Goal: Task Accomplishment & Management: Manage account settings

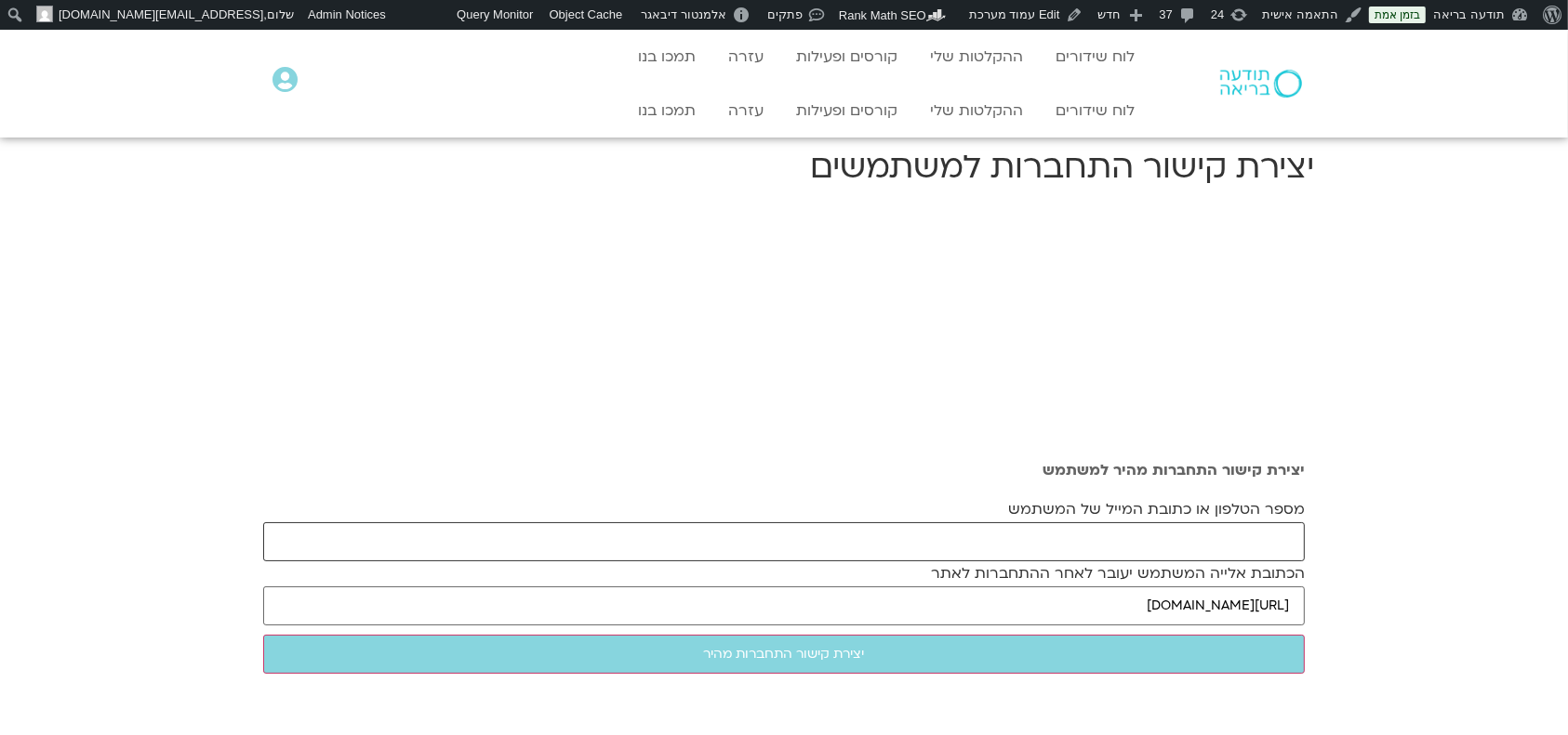
click at [1182, 521] on form "מספר הטלפון או כתובת המייל של המשתמש הכתובת אלייה המשתמש יעובר לאחר ההתחברות לא…" at bounding box center [784, 585] width 1042 height 176
paste input "ormaya1@gmail.com"
type input "ormaya1@gmail.com"
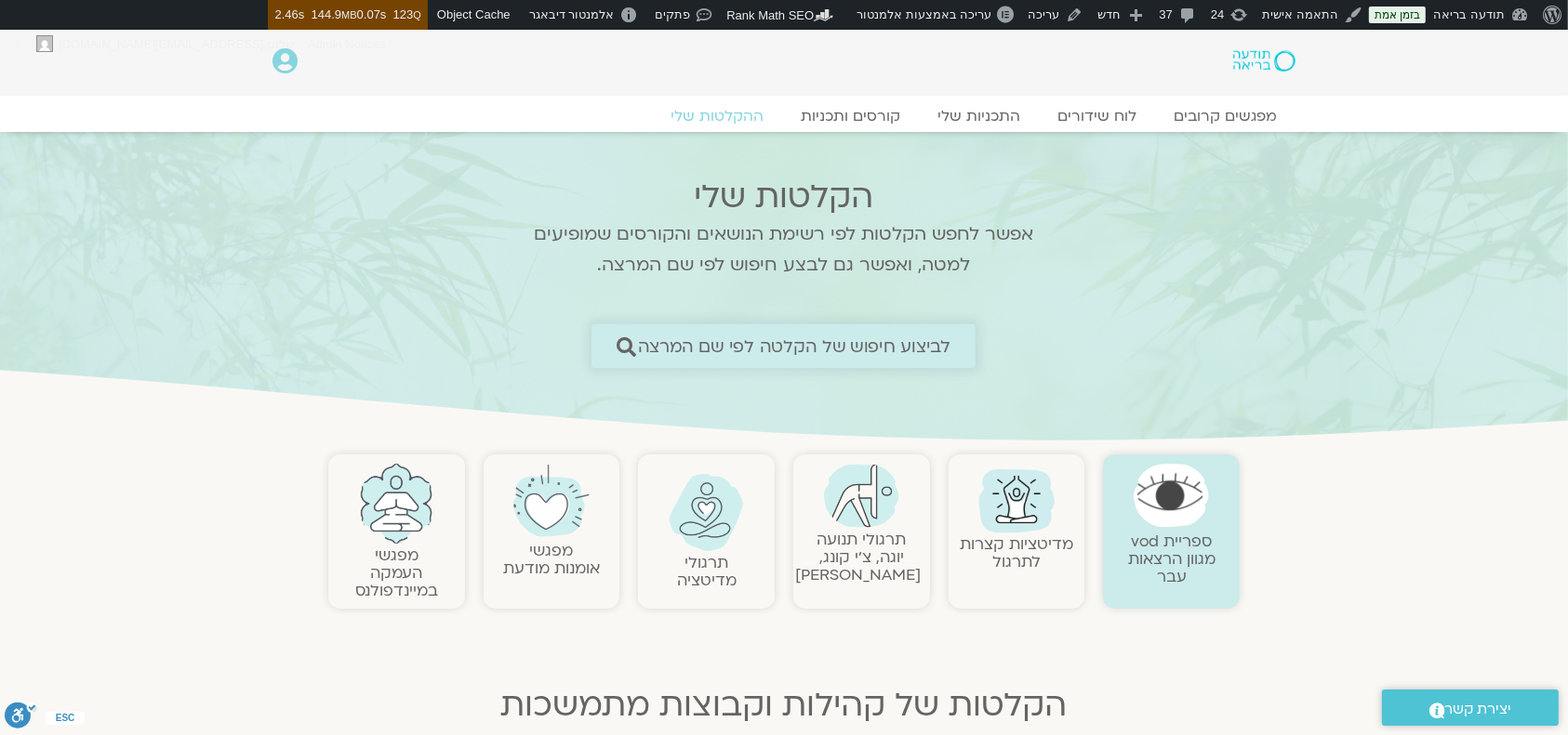
click span "לביצוע חיפוש של הקלטה לפי שם המרצה"
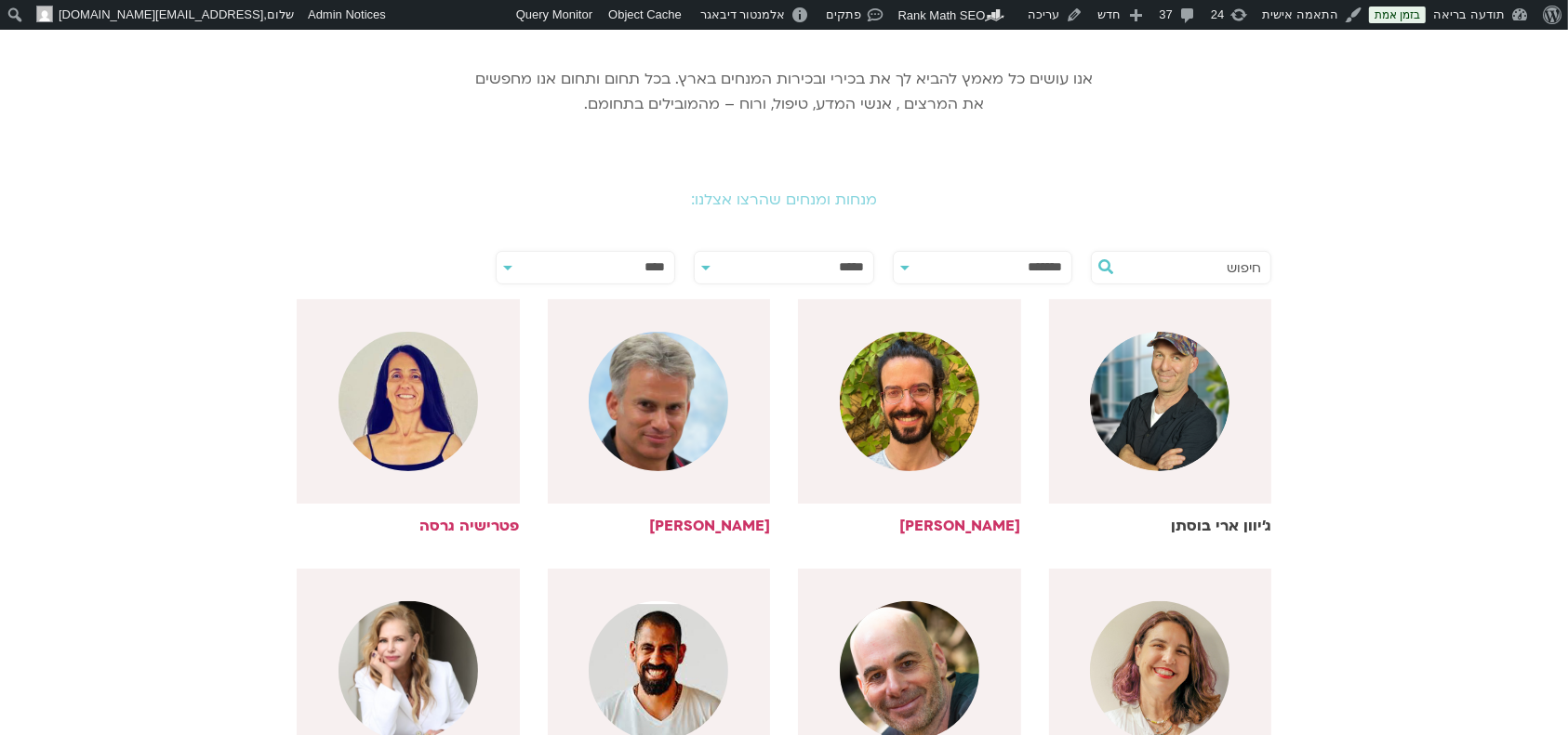
scroll to position [372, 0]
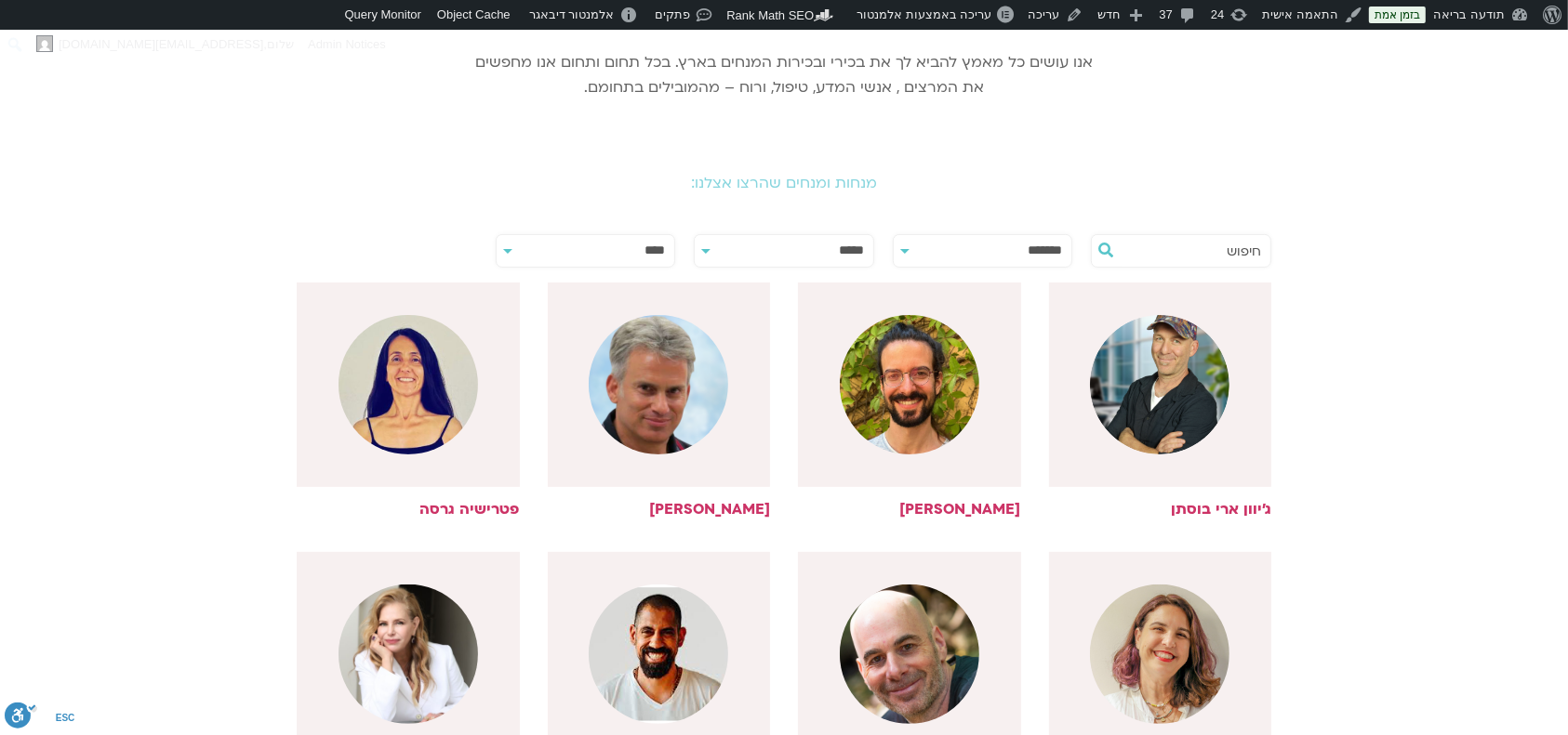
click at [1228, 255] on input "text" at bounding box center [1190, 251] width 141 height 31
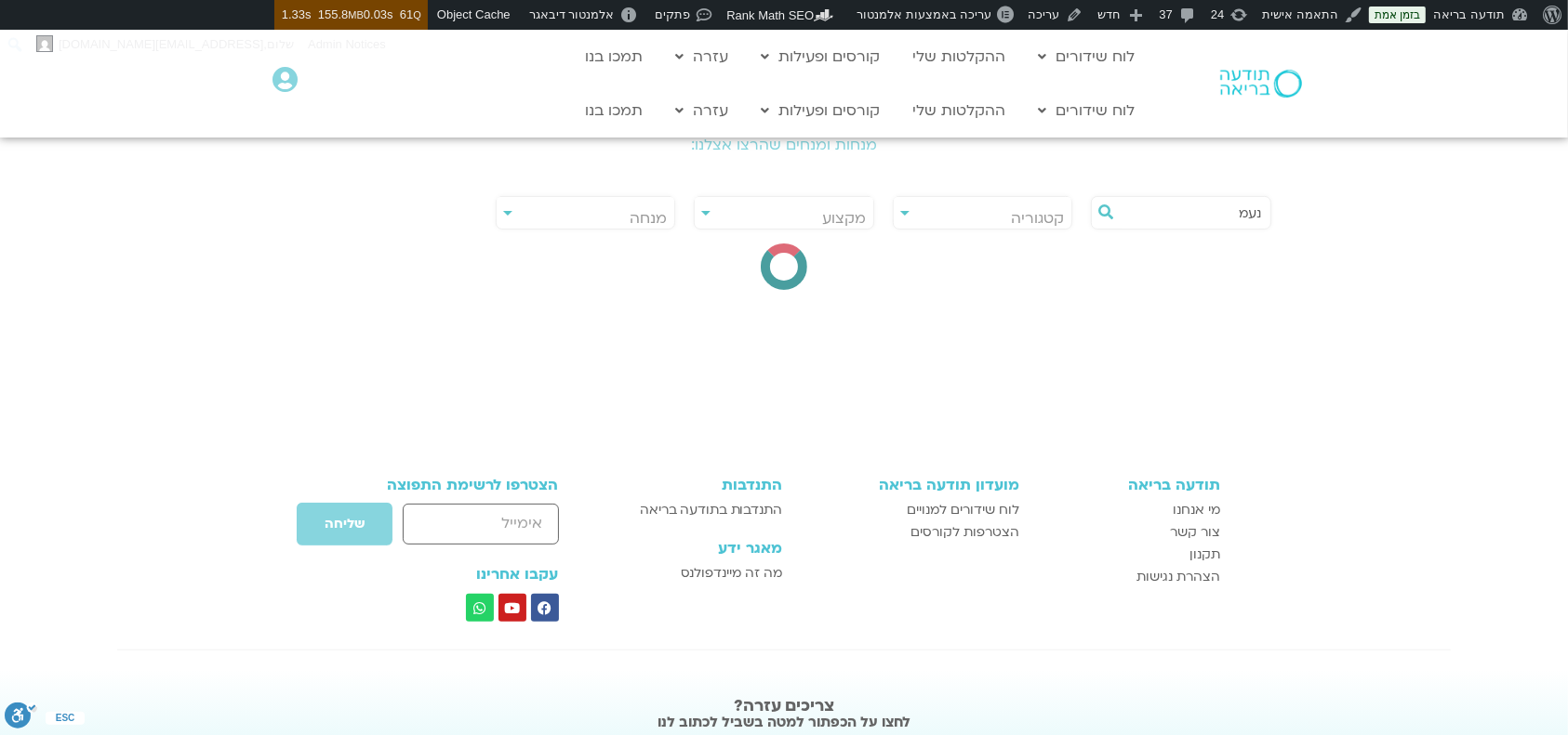
type input "נעמ"
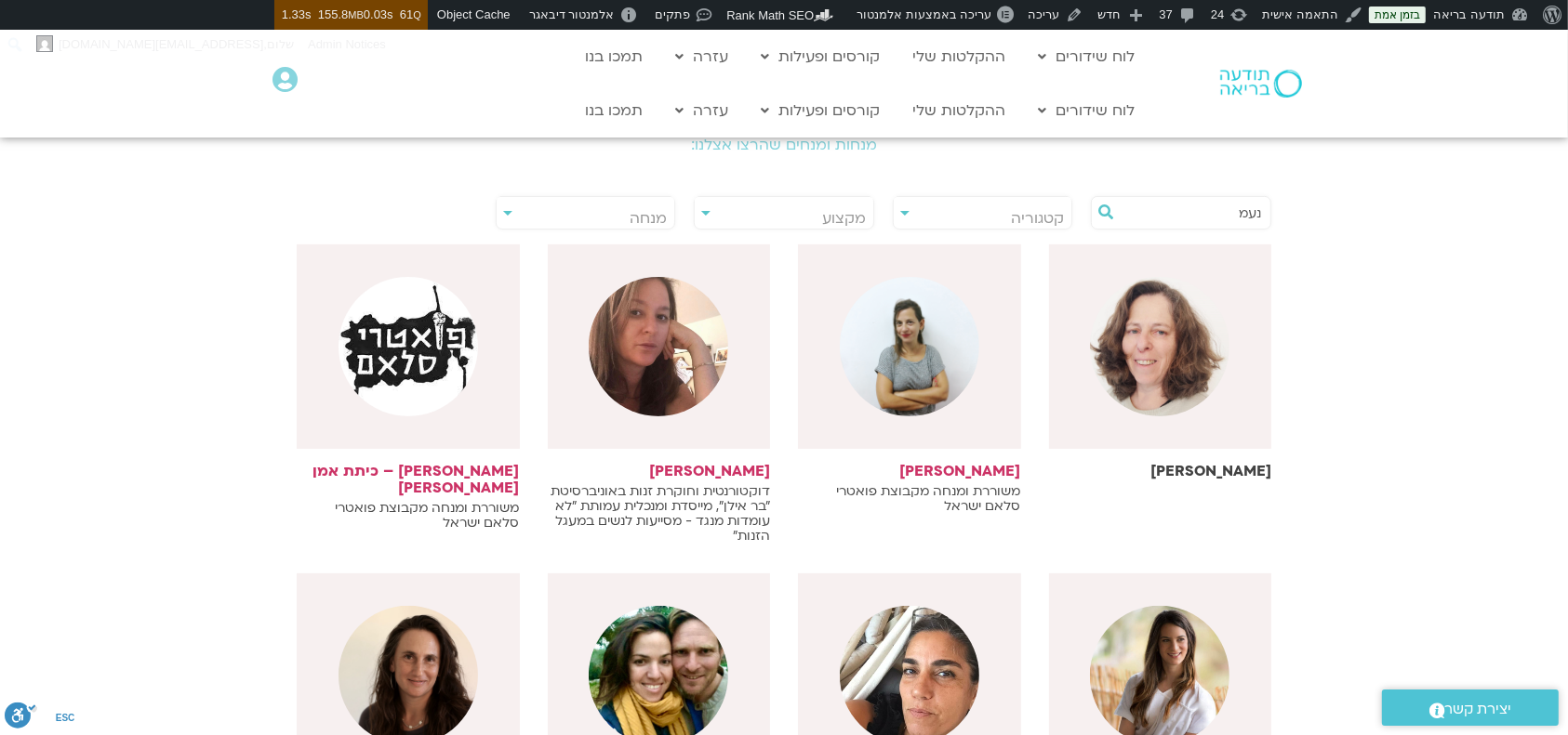
click at [1226, 466] on h6 "נעמה כהן" at bounding box center [1161, 472] width 223 height 17
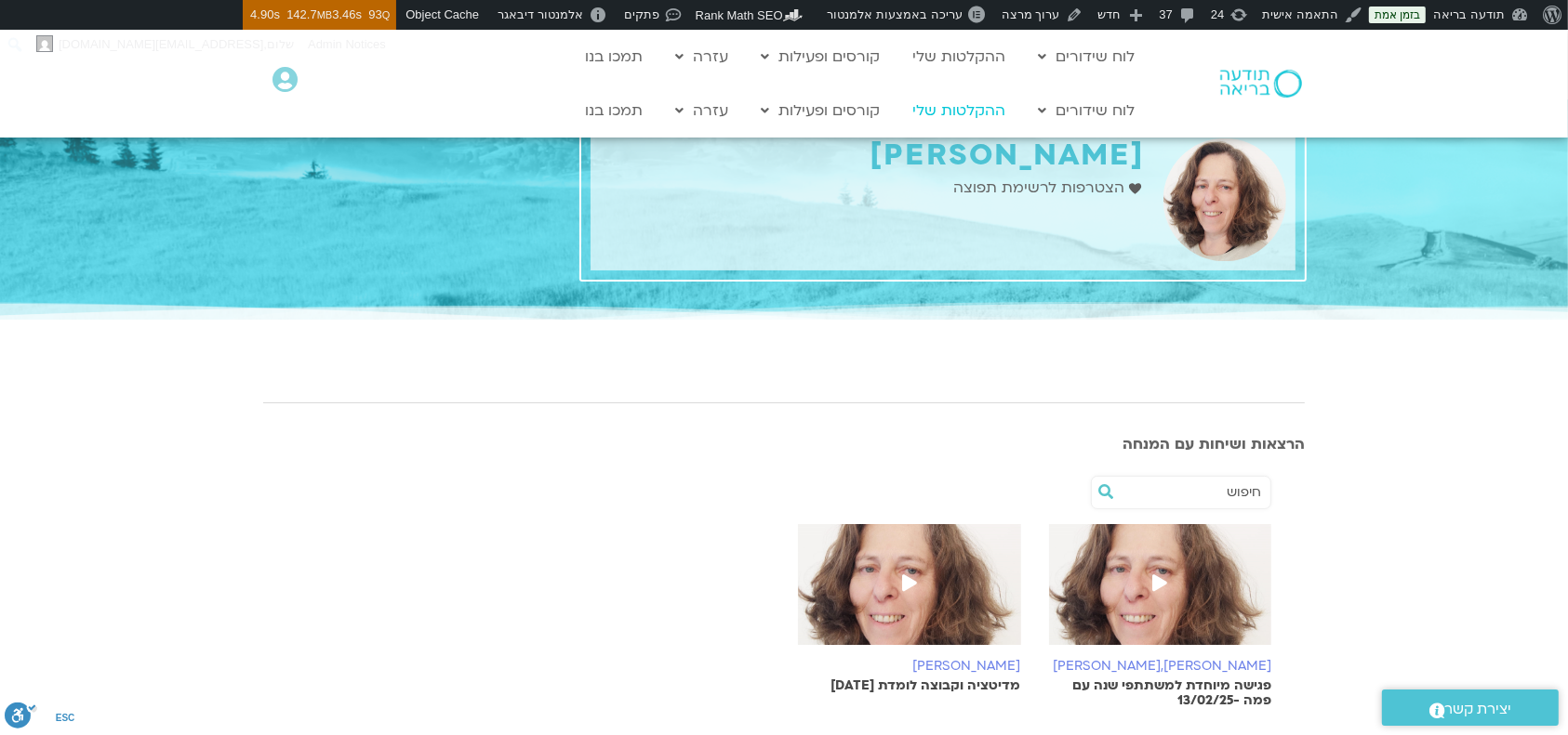
click at [930, 107] on link "ההקלטות שלי" at bounding box center [959, 110] width 112 height 35
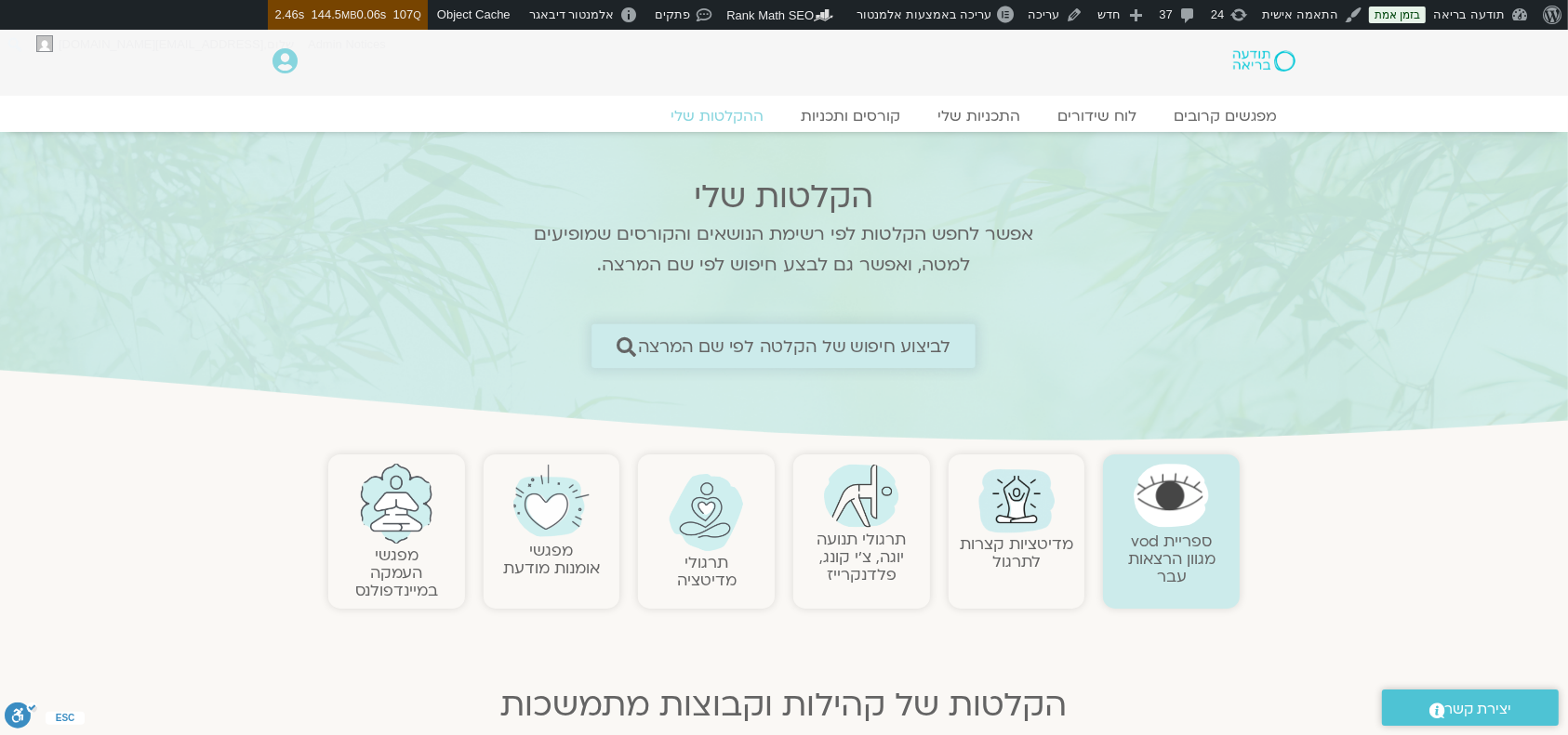
click at [882, 337] on span "לביצוע חיפוש של הקלטה לפי שם המרצה" at bounding box center [794, 346] width 314 height 19
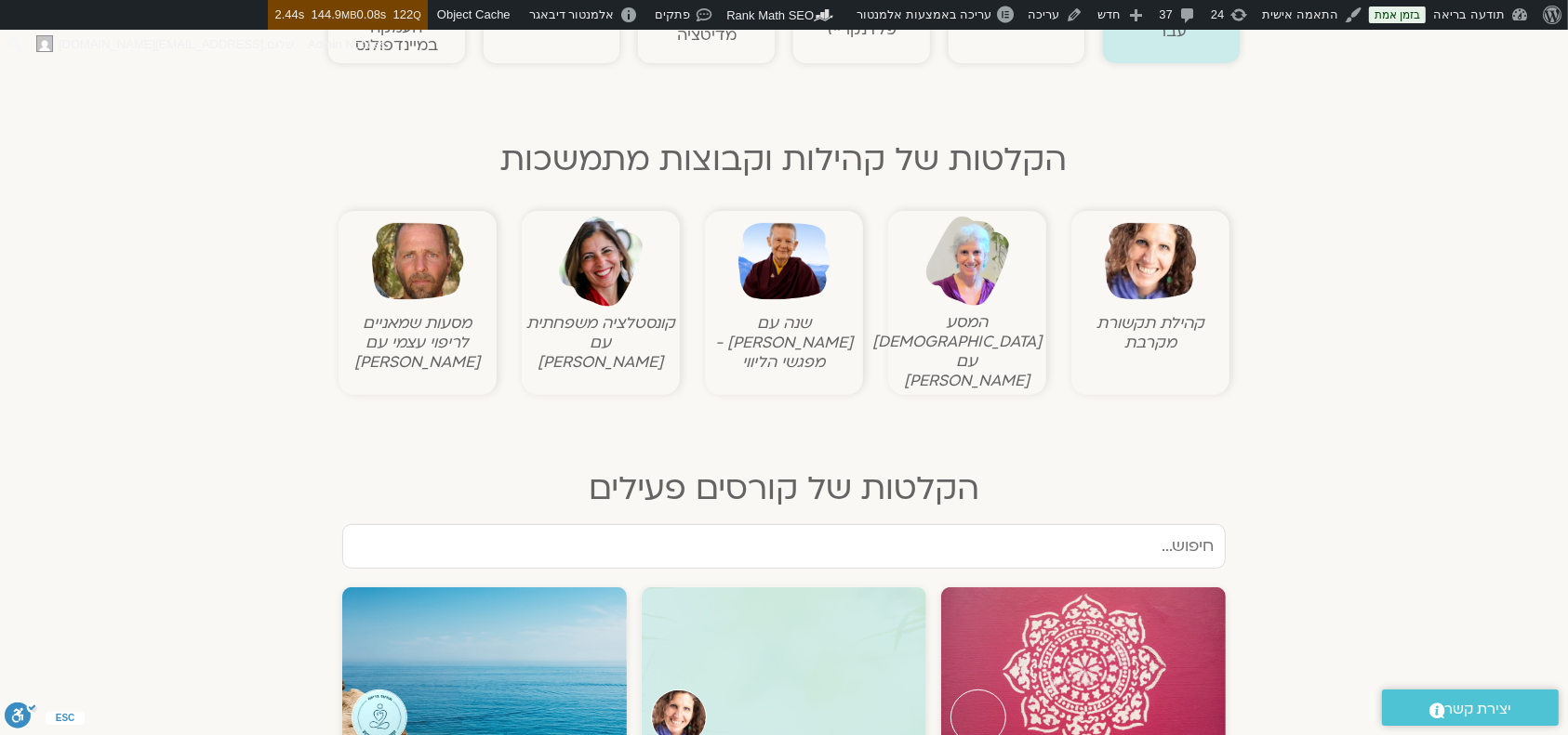
scroll to position [372, 0]
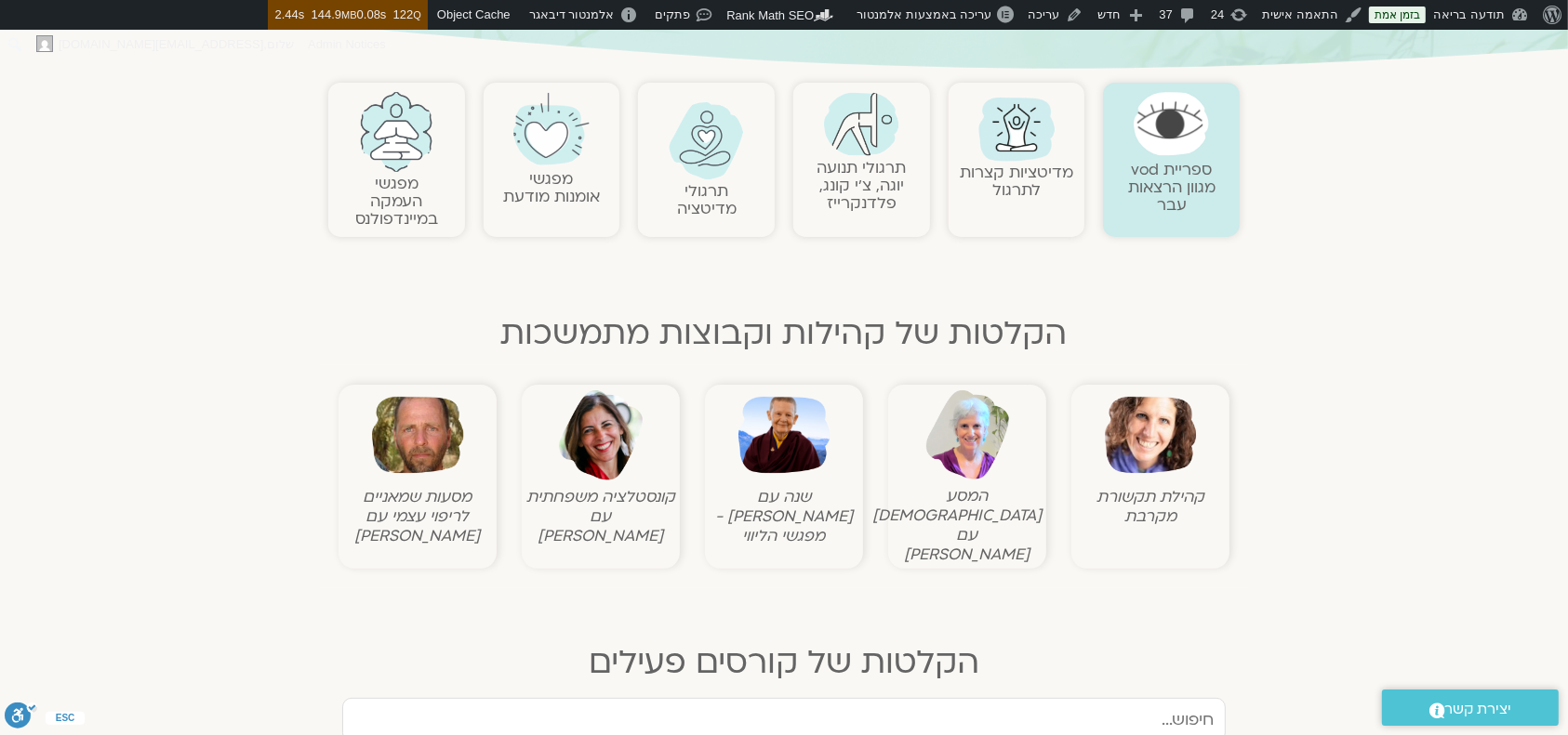
click at [395, 211] on link "מפגשי העמקה במיינדפולנס" at bounding box center [396, 200] width 83 height 56
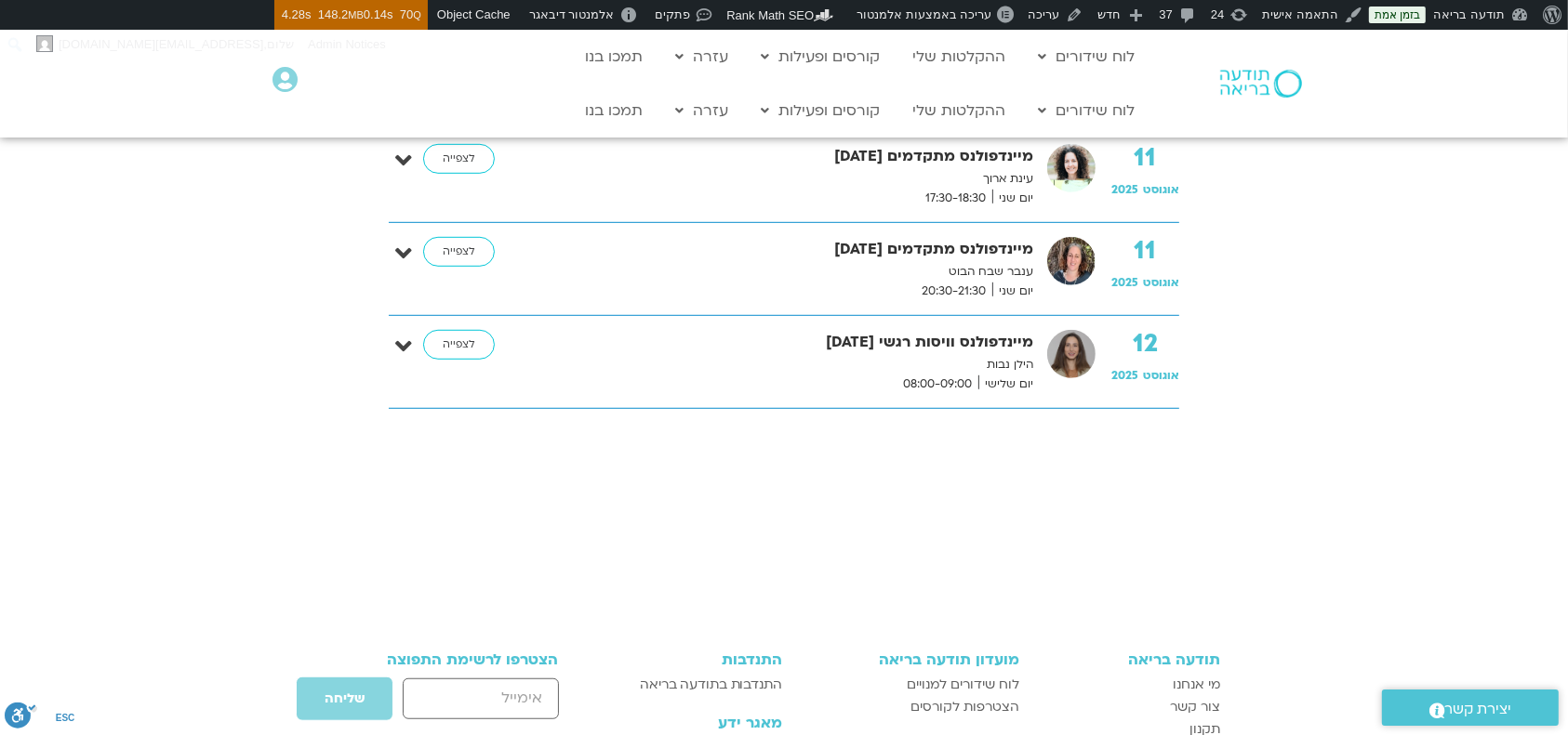
scroll to position [550, 0]
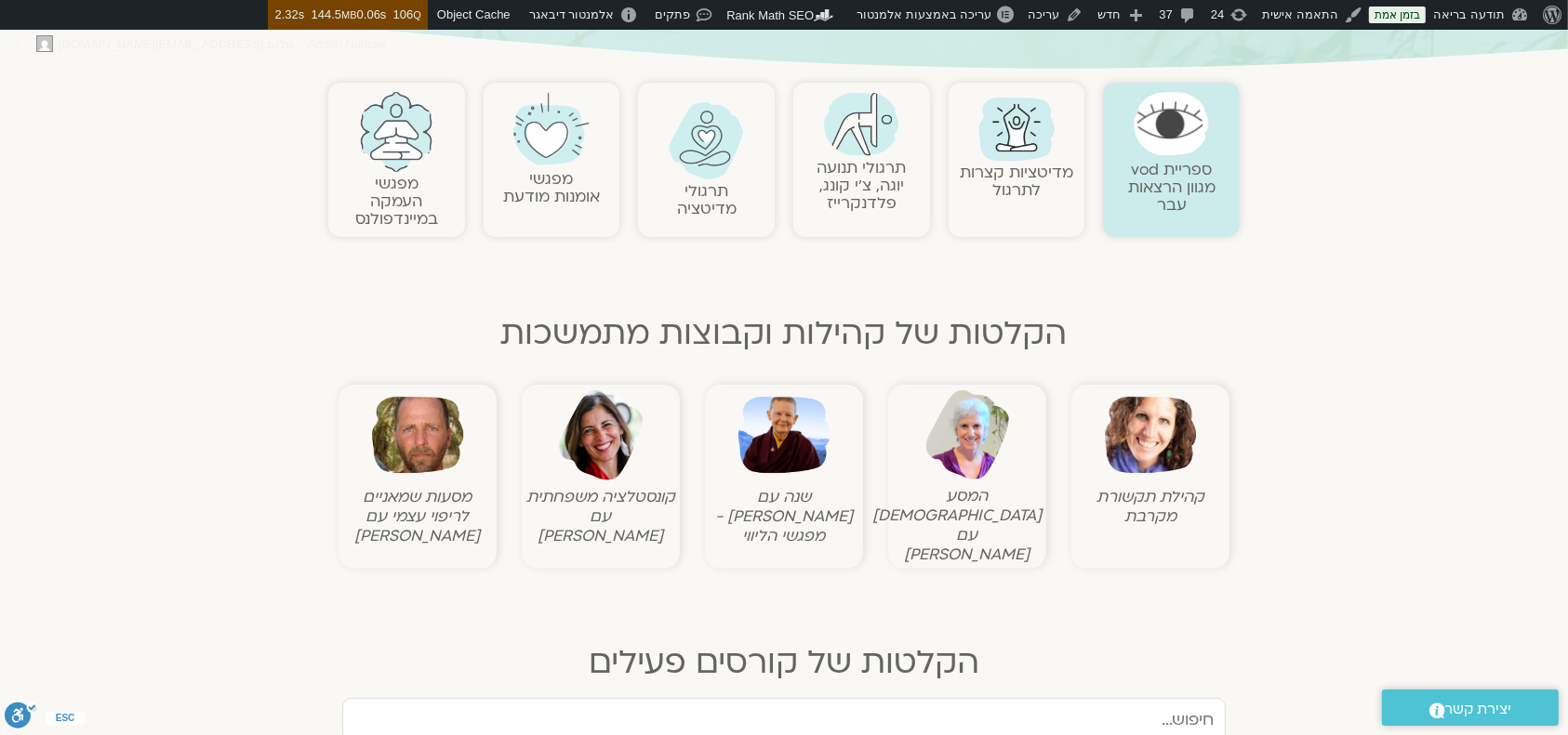
scroll to position [372, 0]
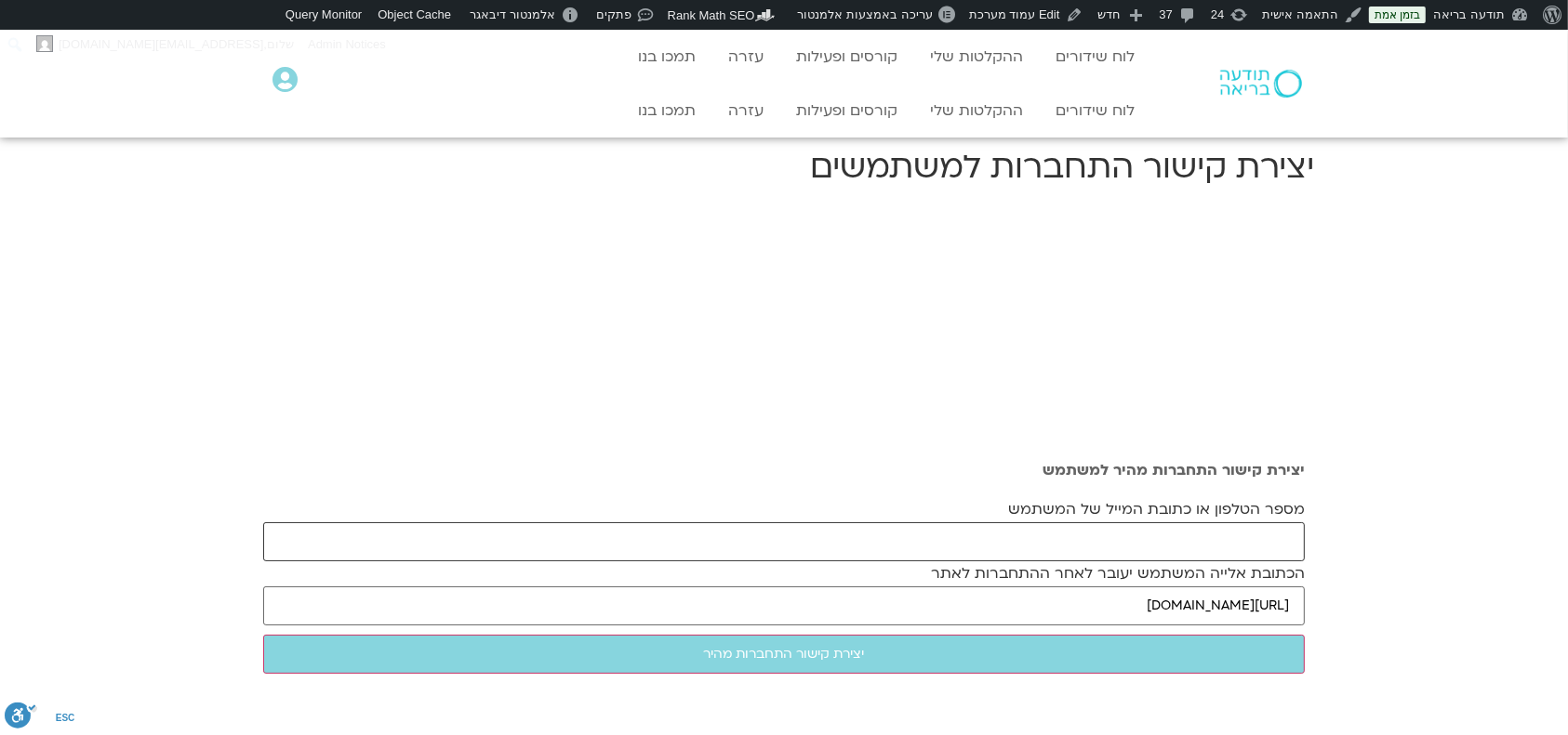
click at [1253, 535] on input "מספר הטלפון או כתובת המייל של המשתמש" at bounding box center [784, 541] width 1042 height 39
paste input "judit.roy@gmail.com"
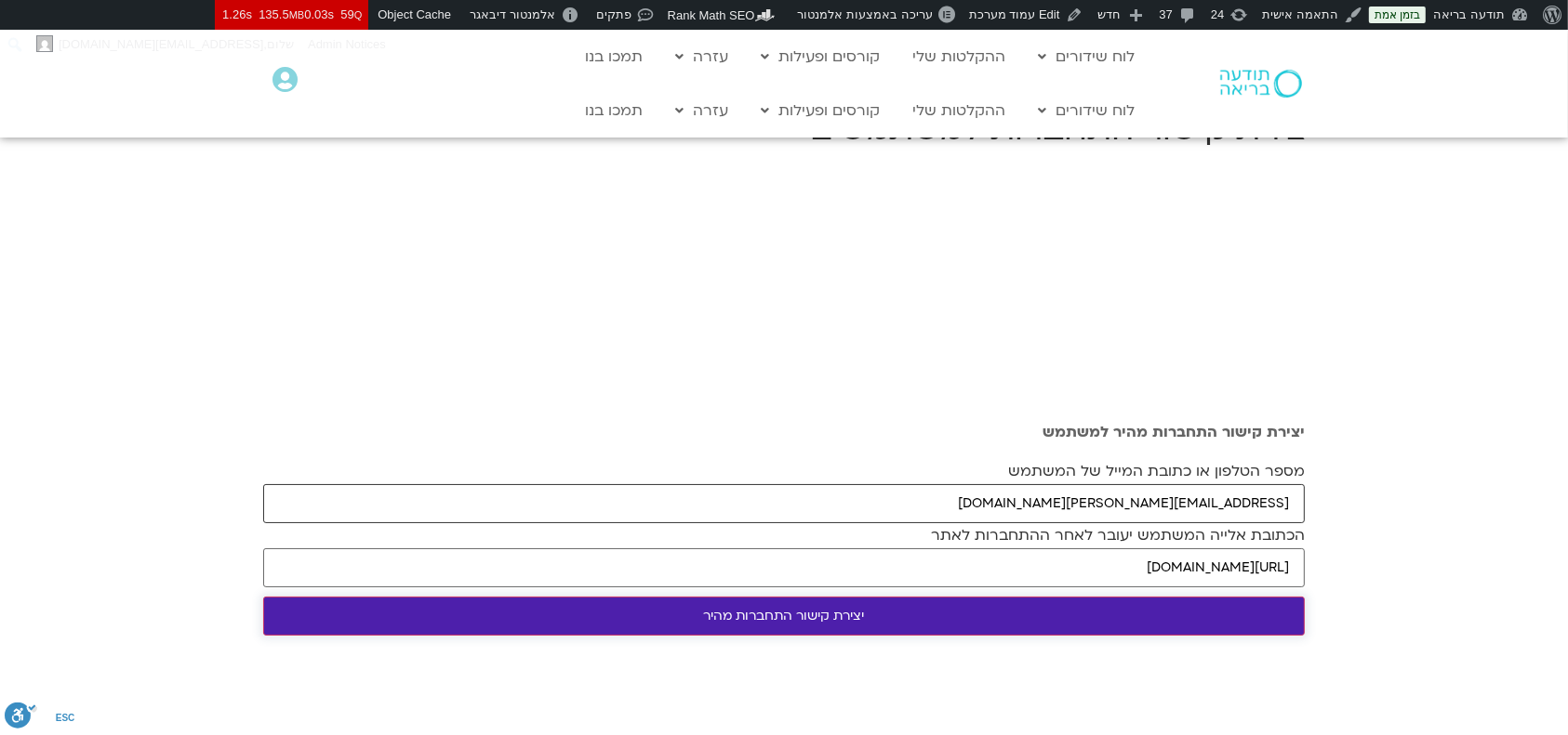
type input "judit.roy@gmail.com"
click at [1230, 613] on input "יצירת קישור התחברות מהיר" at bounding box center [784, 616] width 1042 height 39
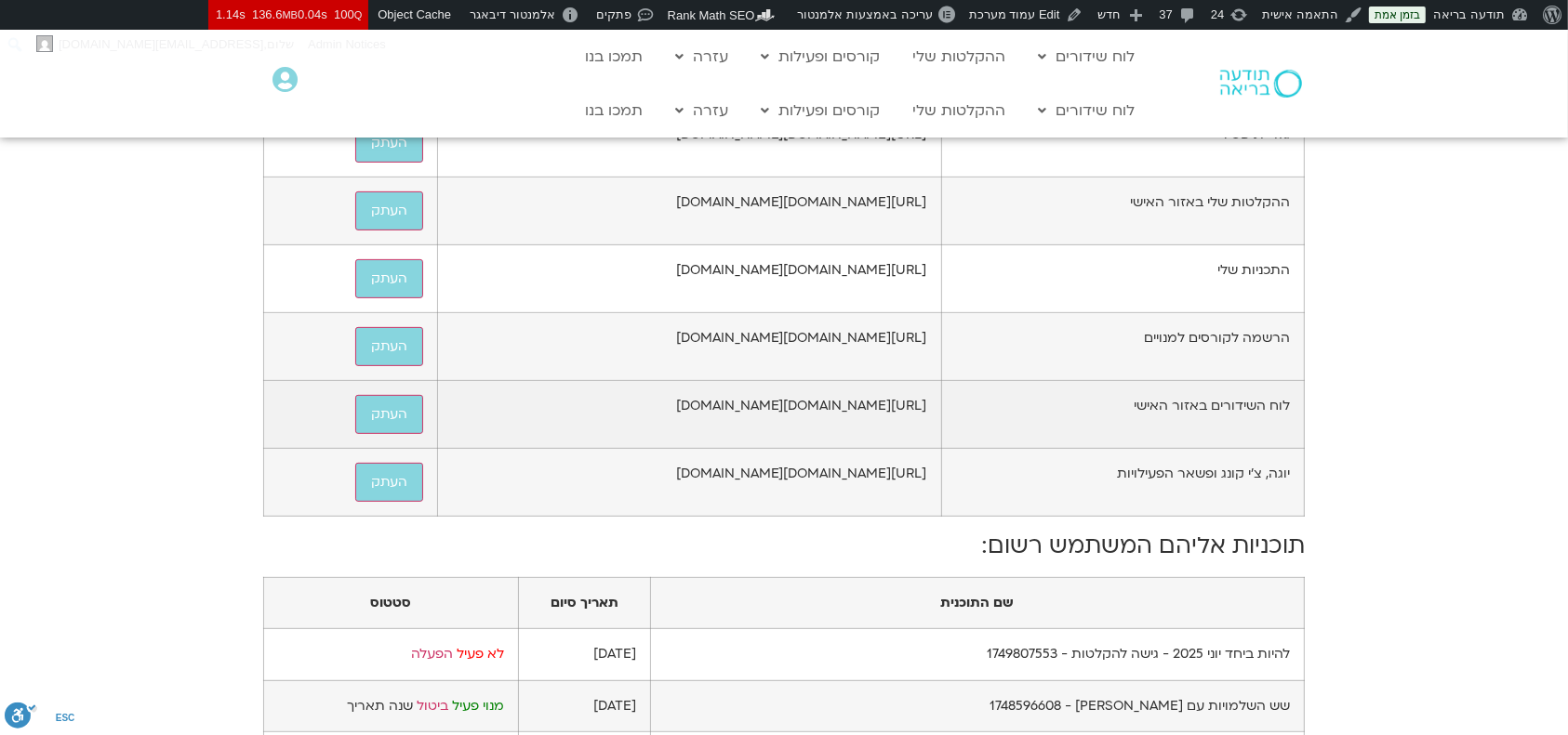
scroll to position [1239, 0]
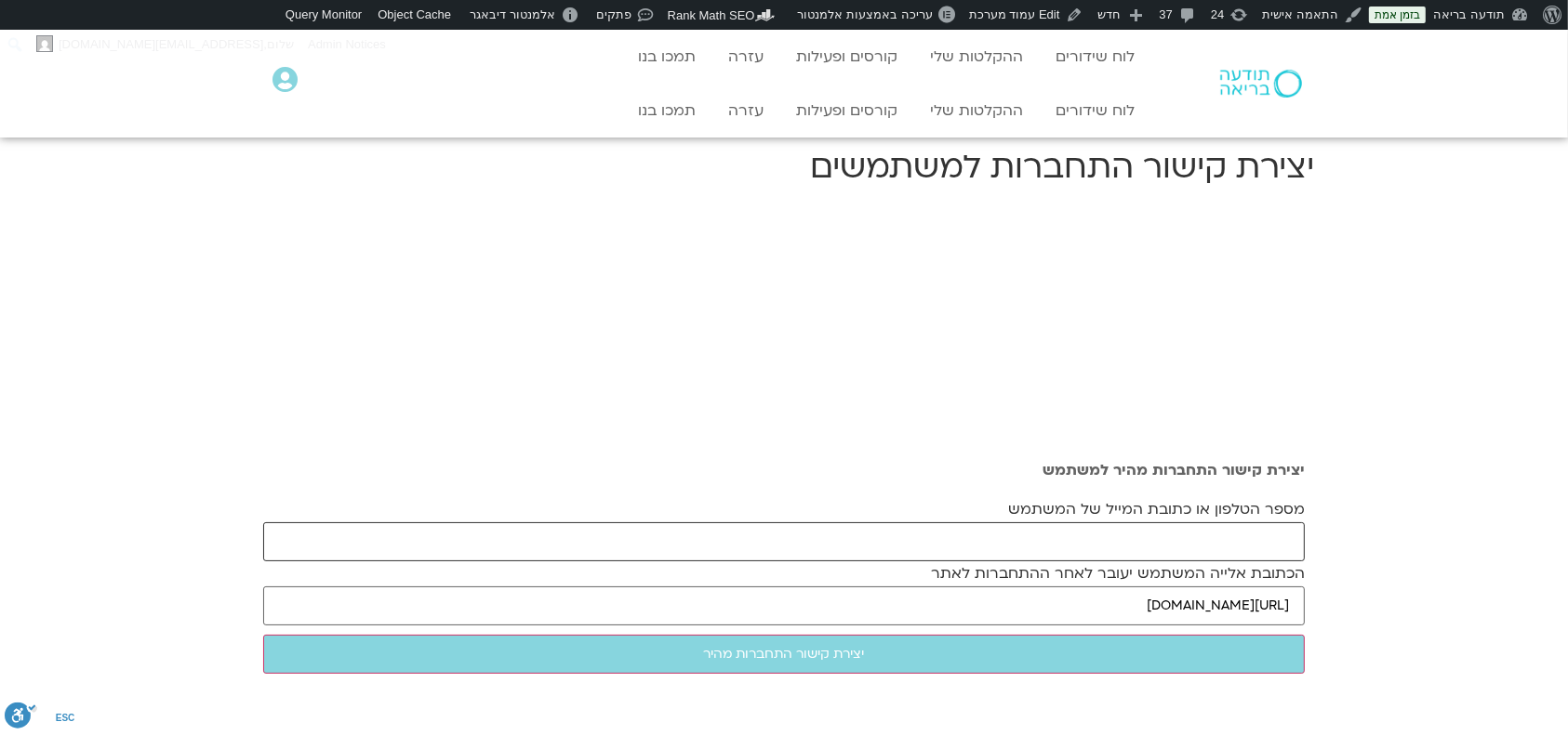
click at [930, 539] on input "מספר הטלפון או כתובת המייל של המשתמש" at bounding box center [784, 541] width 1042 height 39
paste input "[EMAIL_ADDRESS][DOMAIN_NAME]"
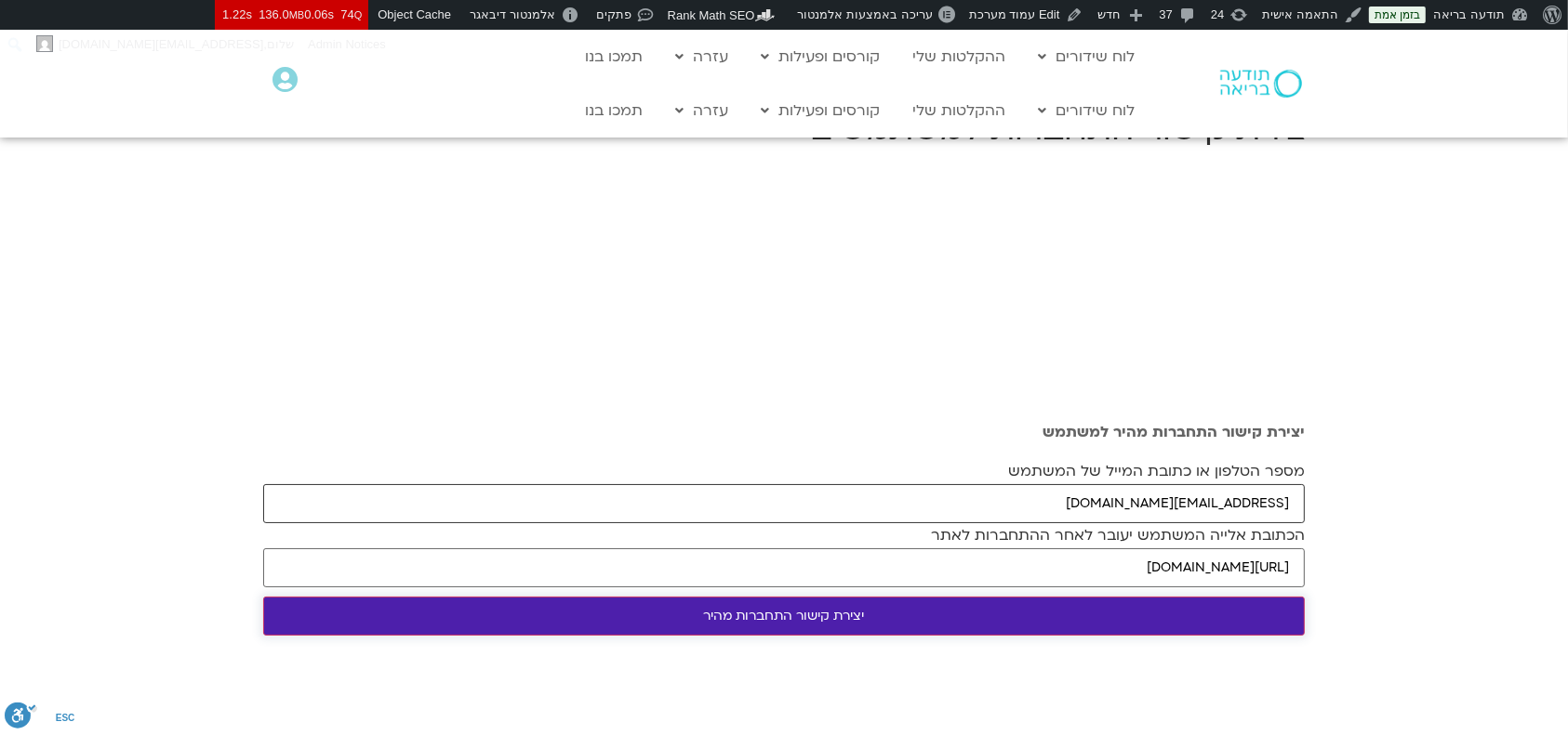
type input "[EMAIL_ADDRESS][DOMAIN_NAME]"
click at [887, 619] on input "יצירת קישור התחברות מהיר" at bounding box center [784, 616] width 1042 height 39
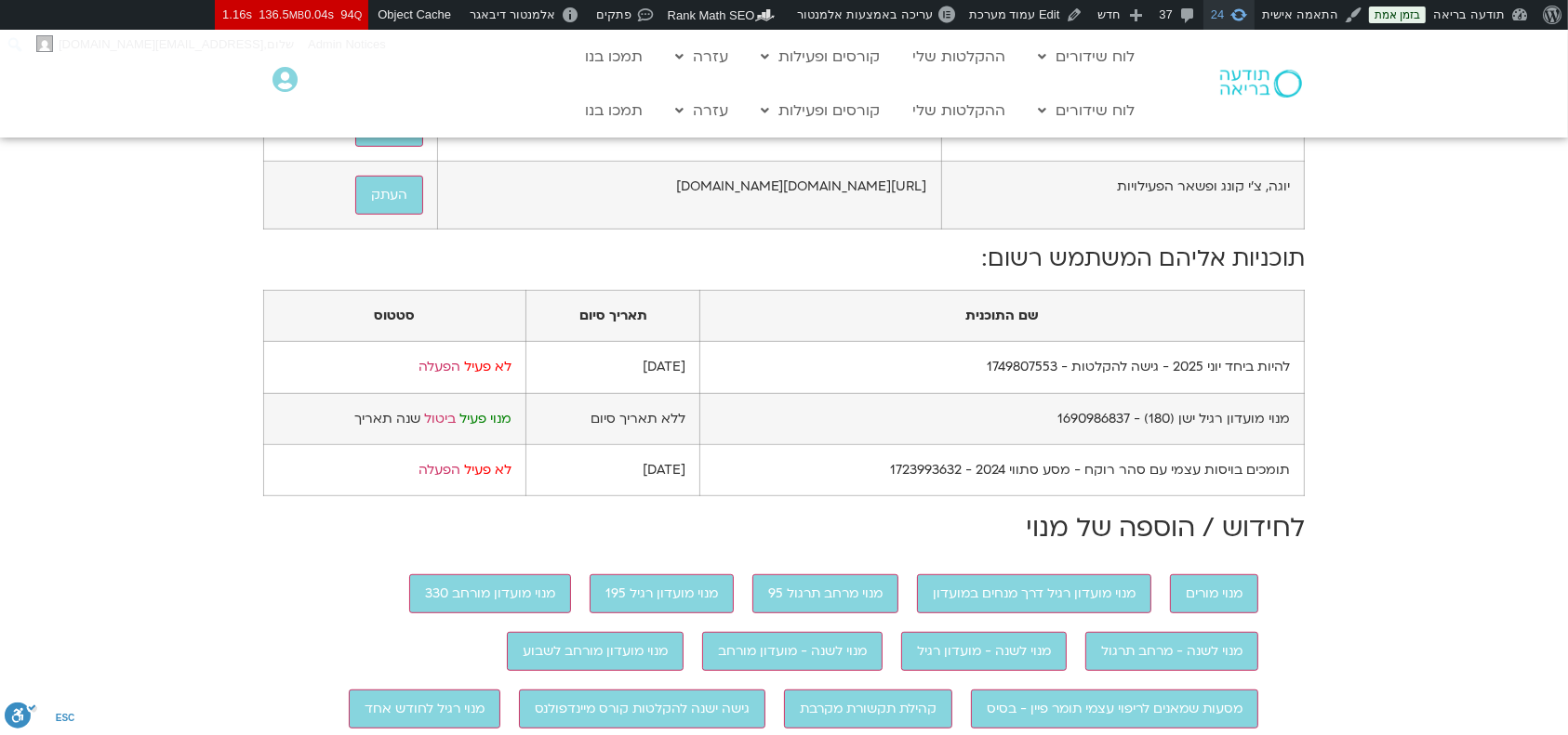
scroll to position [868, 0]
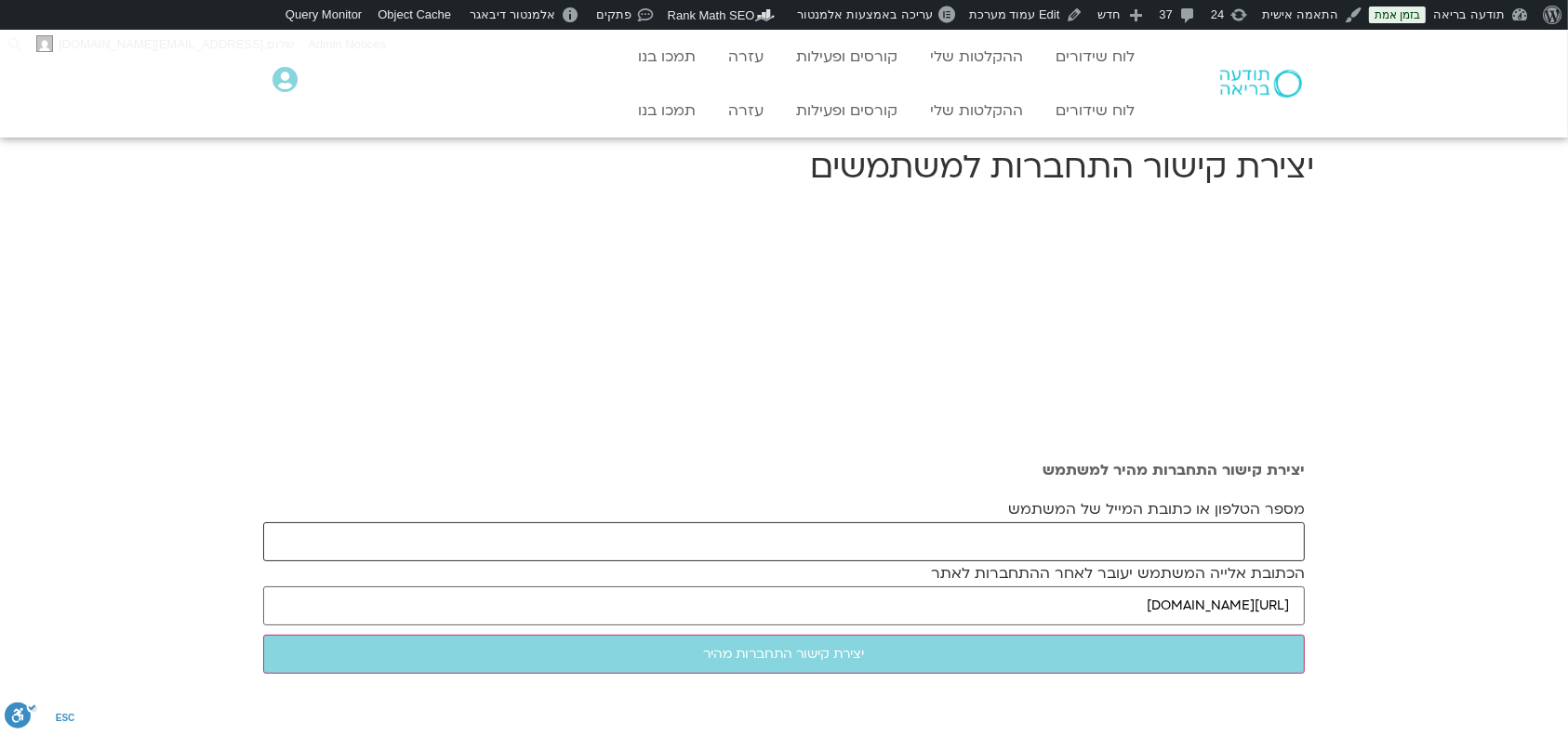
click at [951, 529] on input "מספר הטלפון או כתובת המייל של המשתמש" at bounding box center [784, 541] width 1042 height 39
click at [955, 538] on input "מספר הטלפון או כתובת המייל של המשתמש" at bounding box center [784, 541] width 1042 height 39
paste input "minsofia1@gmail.com"
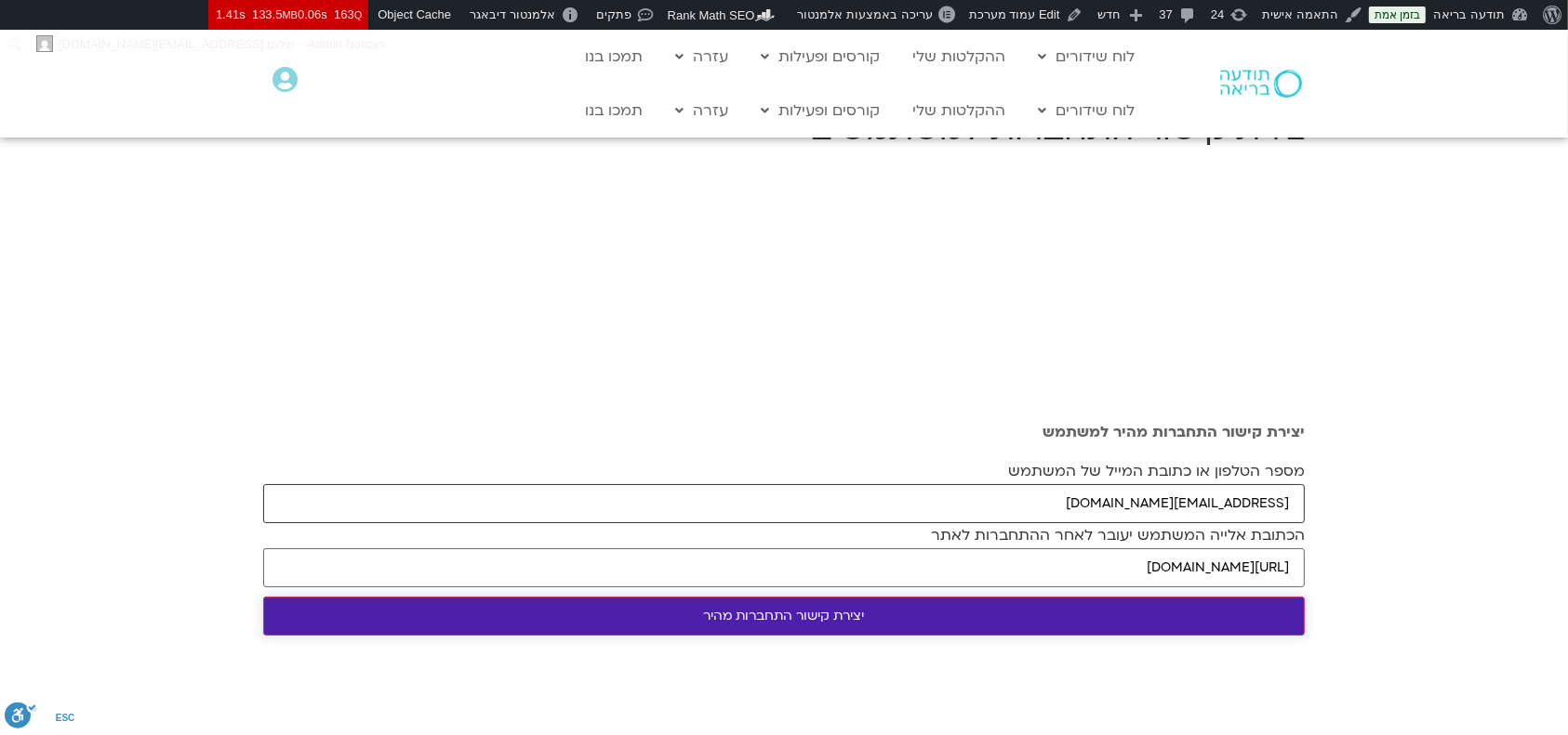
type input "minsofia1@gmail.com"
click at [885, 619] on input "יצירת קישור התחברות מהיר" at bounding box center [784, 616] width 1042 height 39
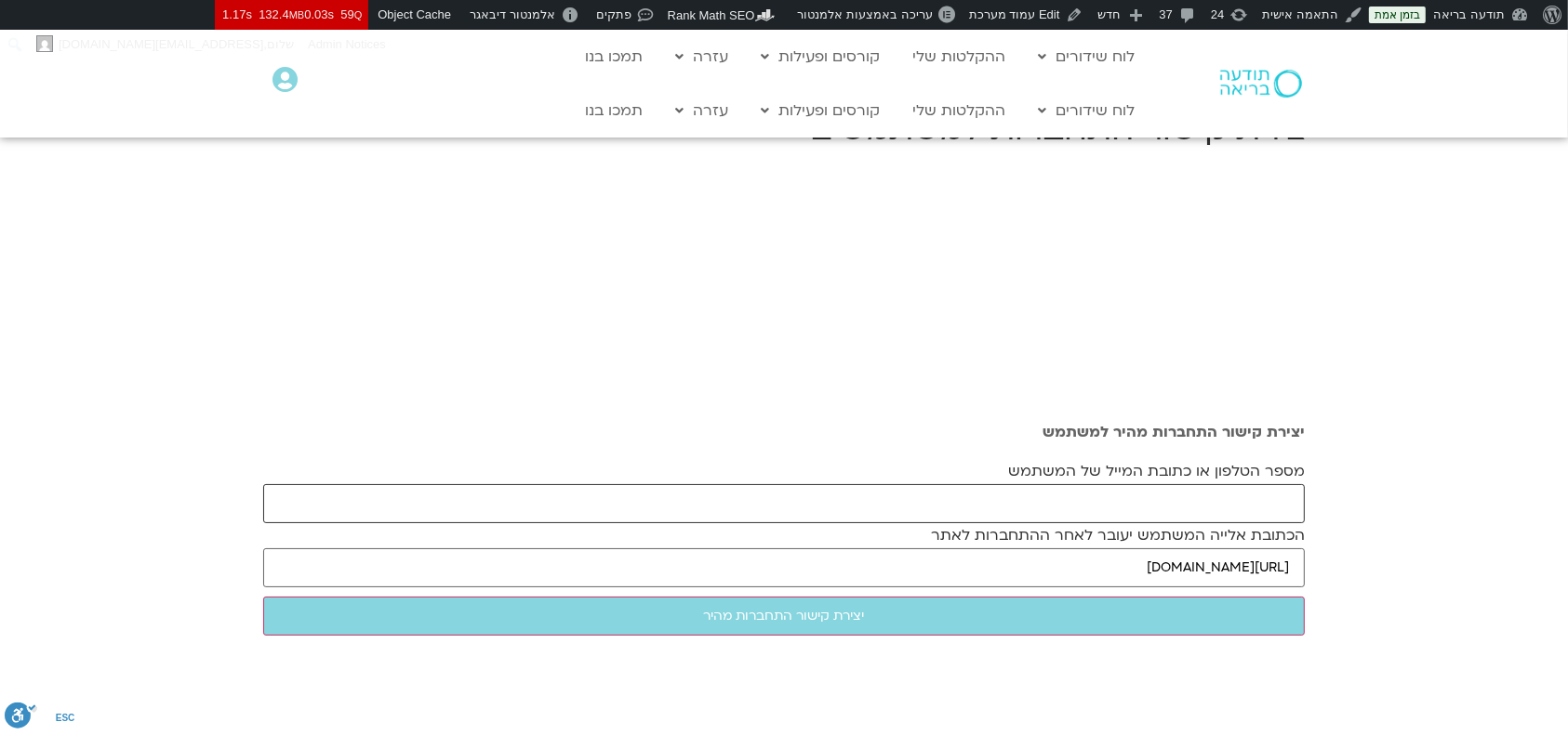
click at [1245, 504] on input "מספר הטלפון או כתובת המייל של המשתמש" at bounding box center [784, 503] width 1042 height 39
paste input "[EMAIL_ADDRESS][DOMAIN_NAME]"
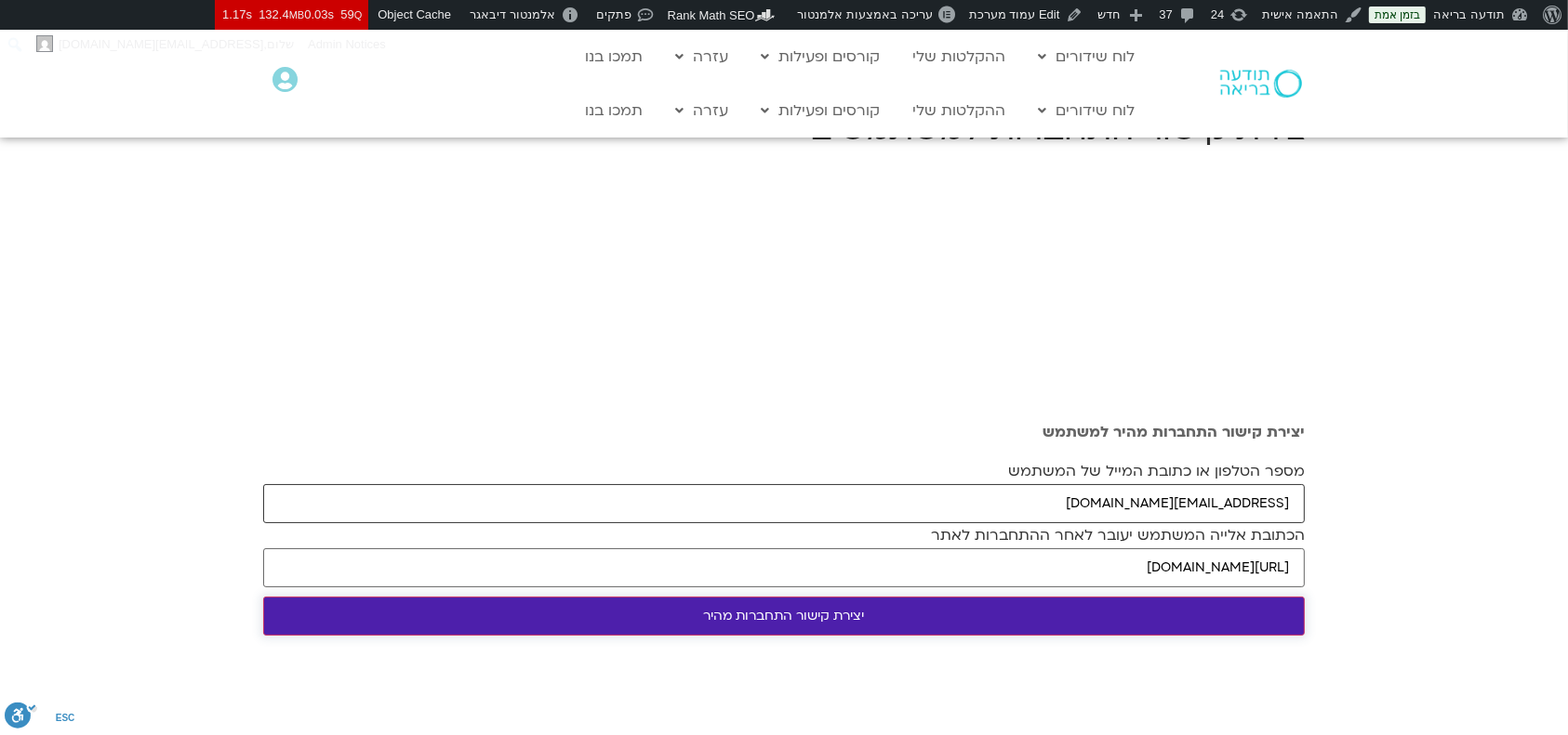
type input "[EMAIL_ADDRESS][DOMAIN_NAME]"
click at [1194, 608] on input "יצירת קישור התחברות מהיר" at bounding box center [784, 616] width 1042 height 39
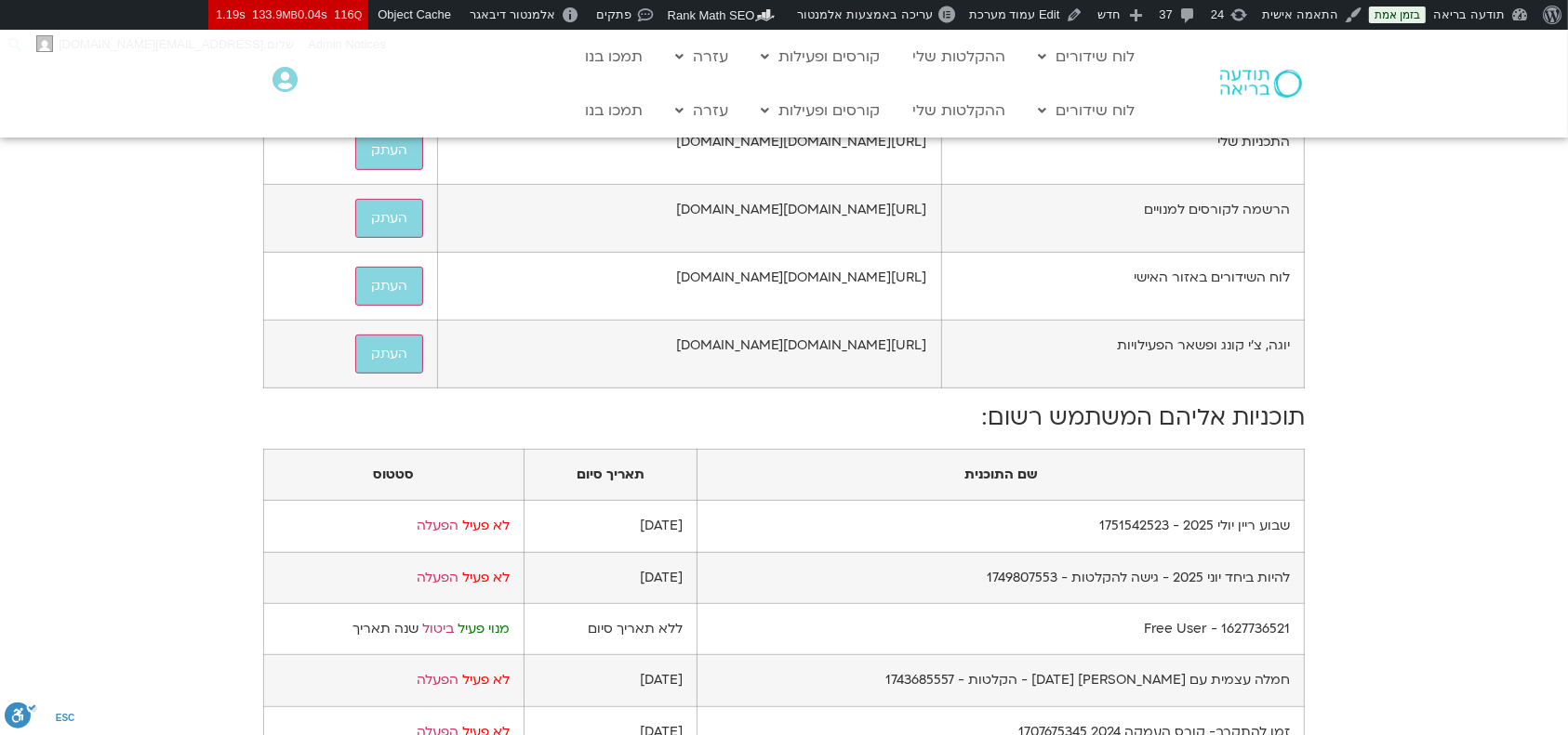
scroll to position [744, 0]
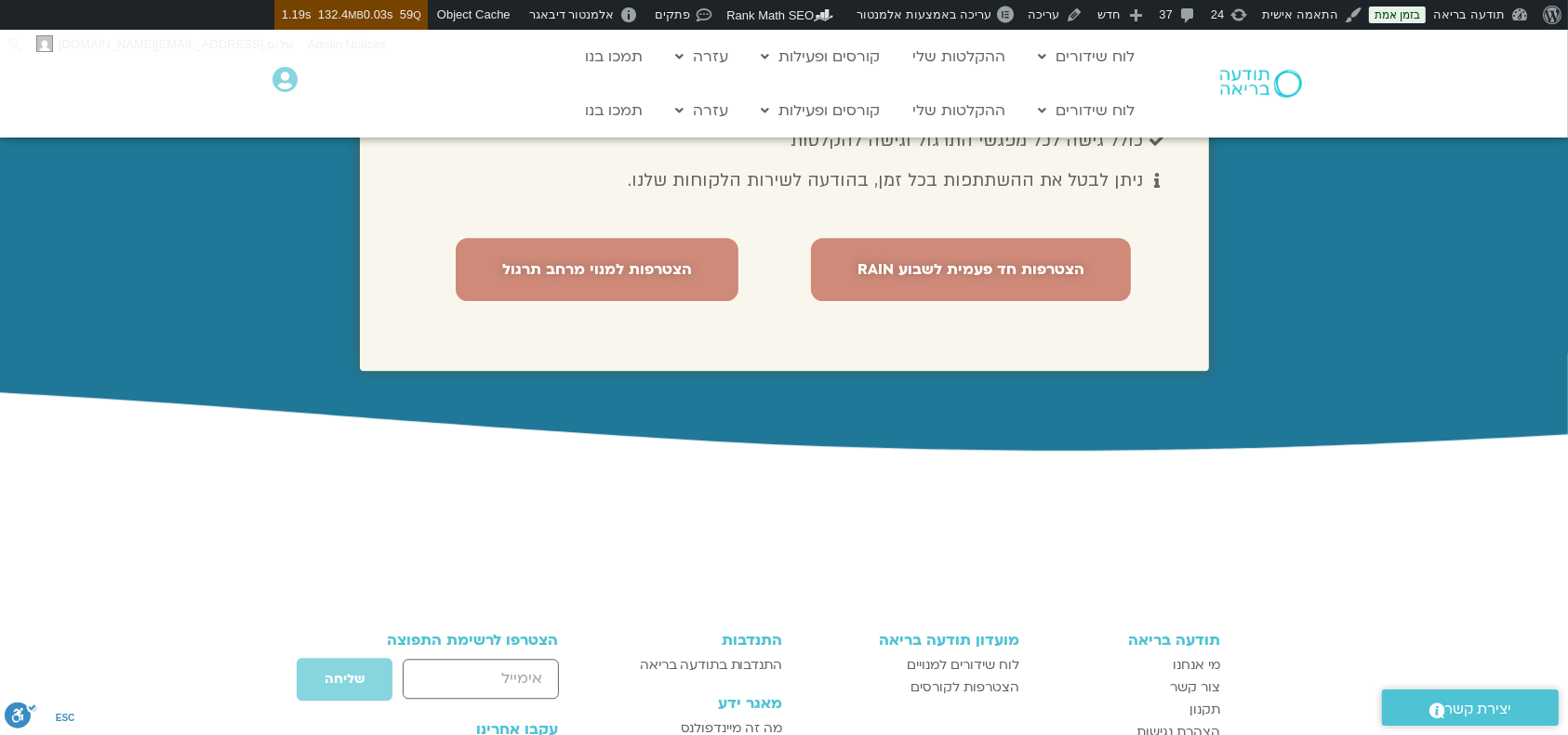
scroll to position [4485, 0]
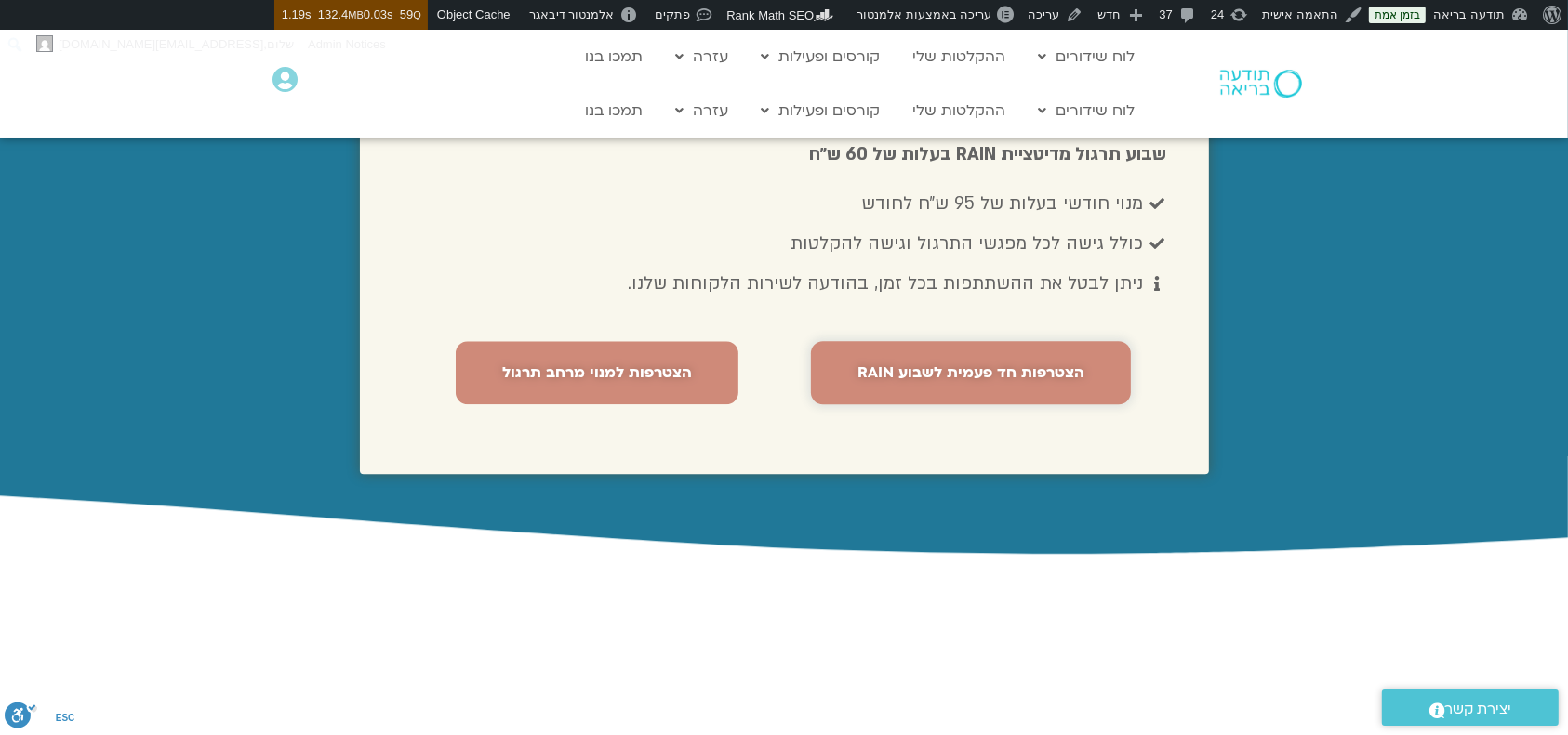
click at [905, 364] on span "הצטרפות חד פעמית לשבוע RAIN" at bounding box center [971, 373] width 227 height 17
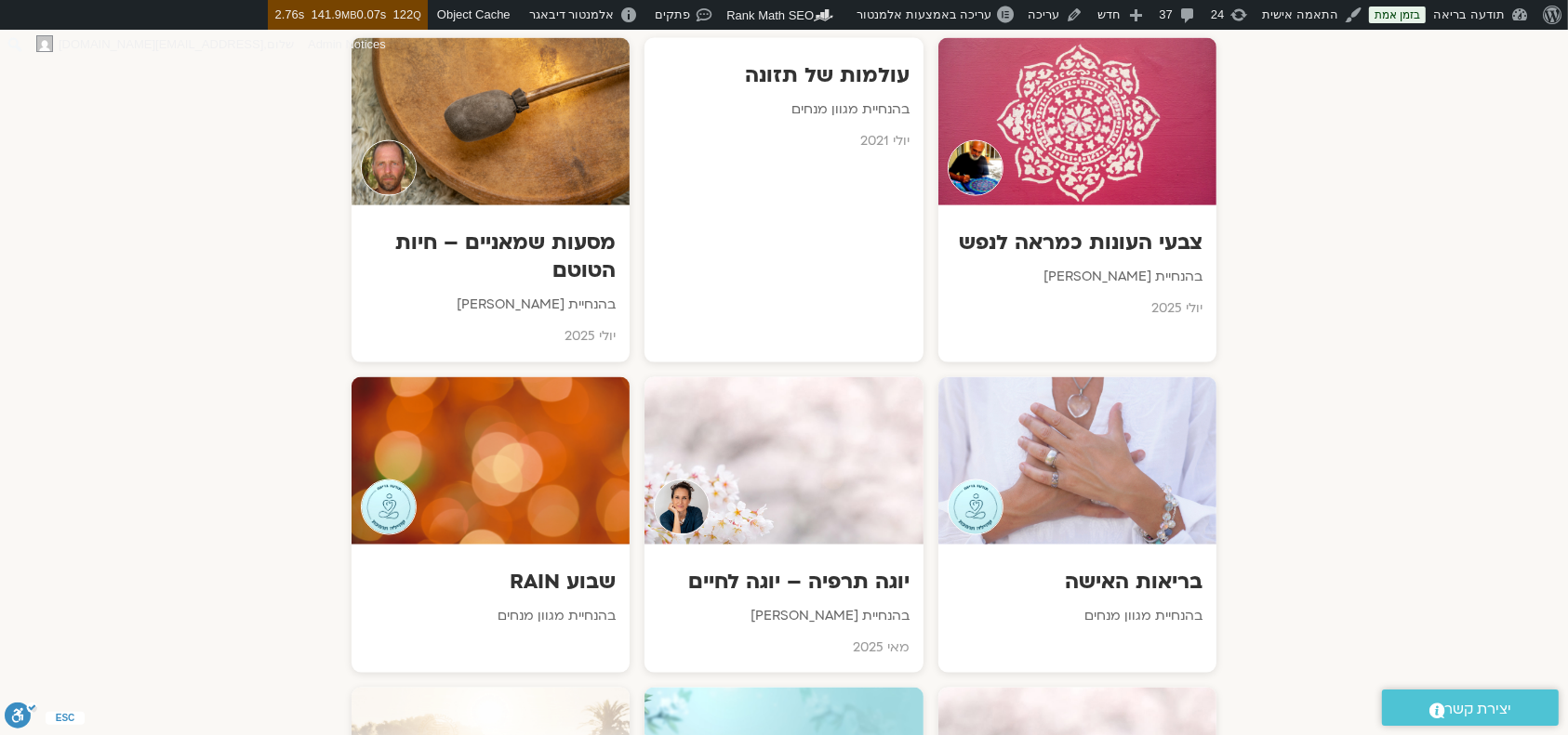
scroll to position [2849, 0]
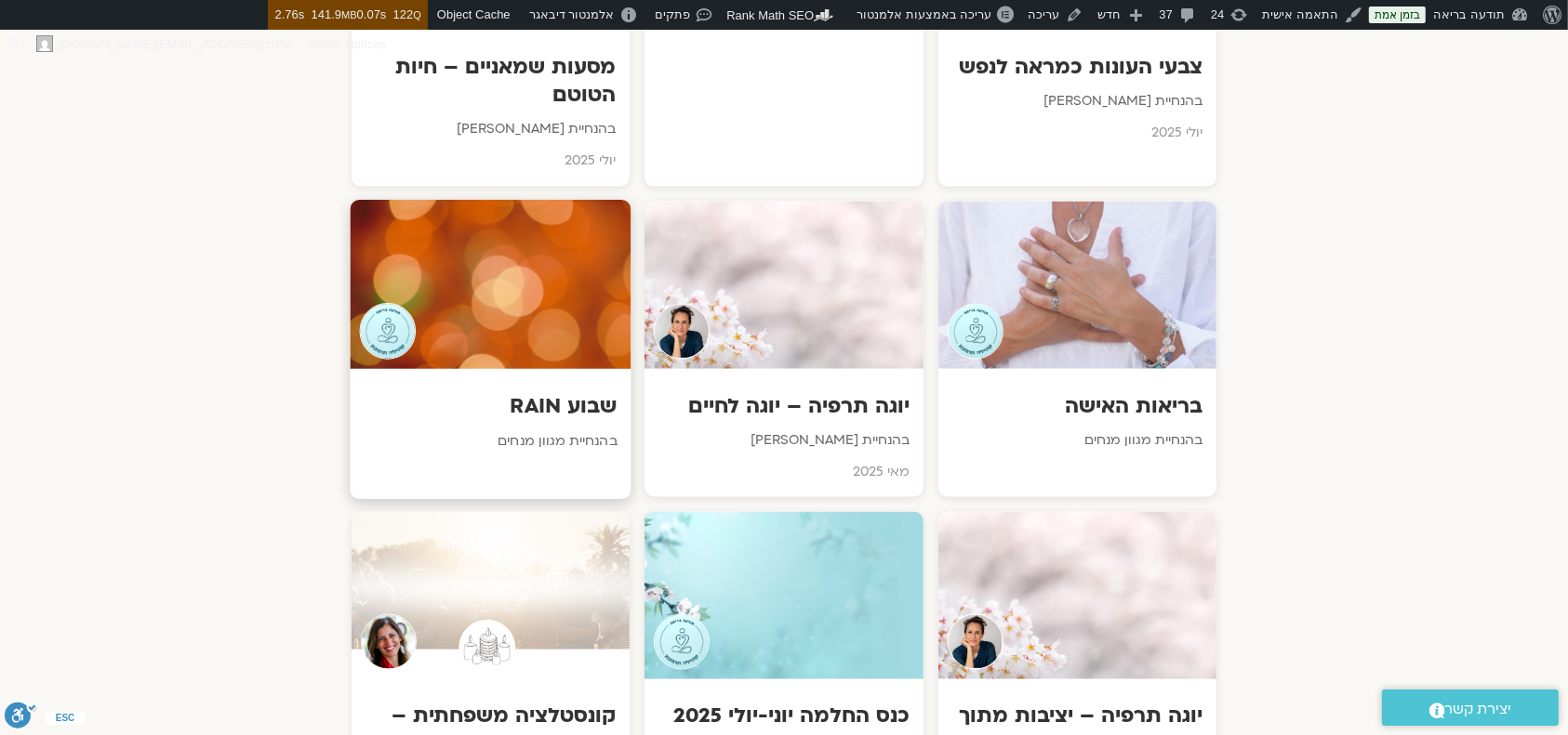
click at [606, 254] on div at bounding box center [491, 284] width 280 height 169
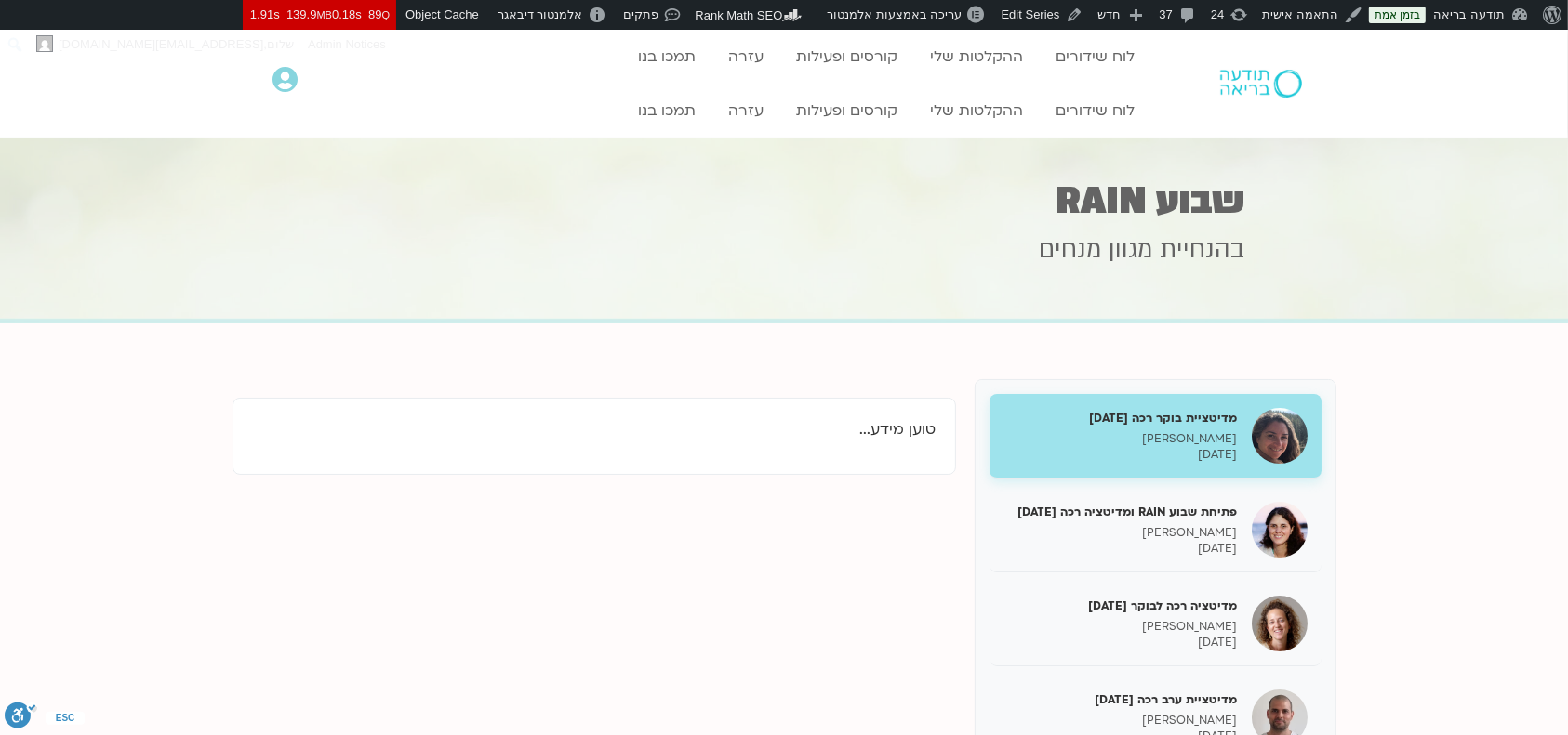
scroll to position [247, 0]
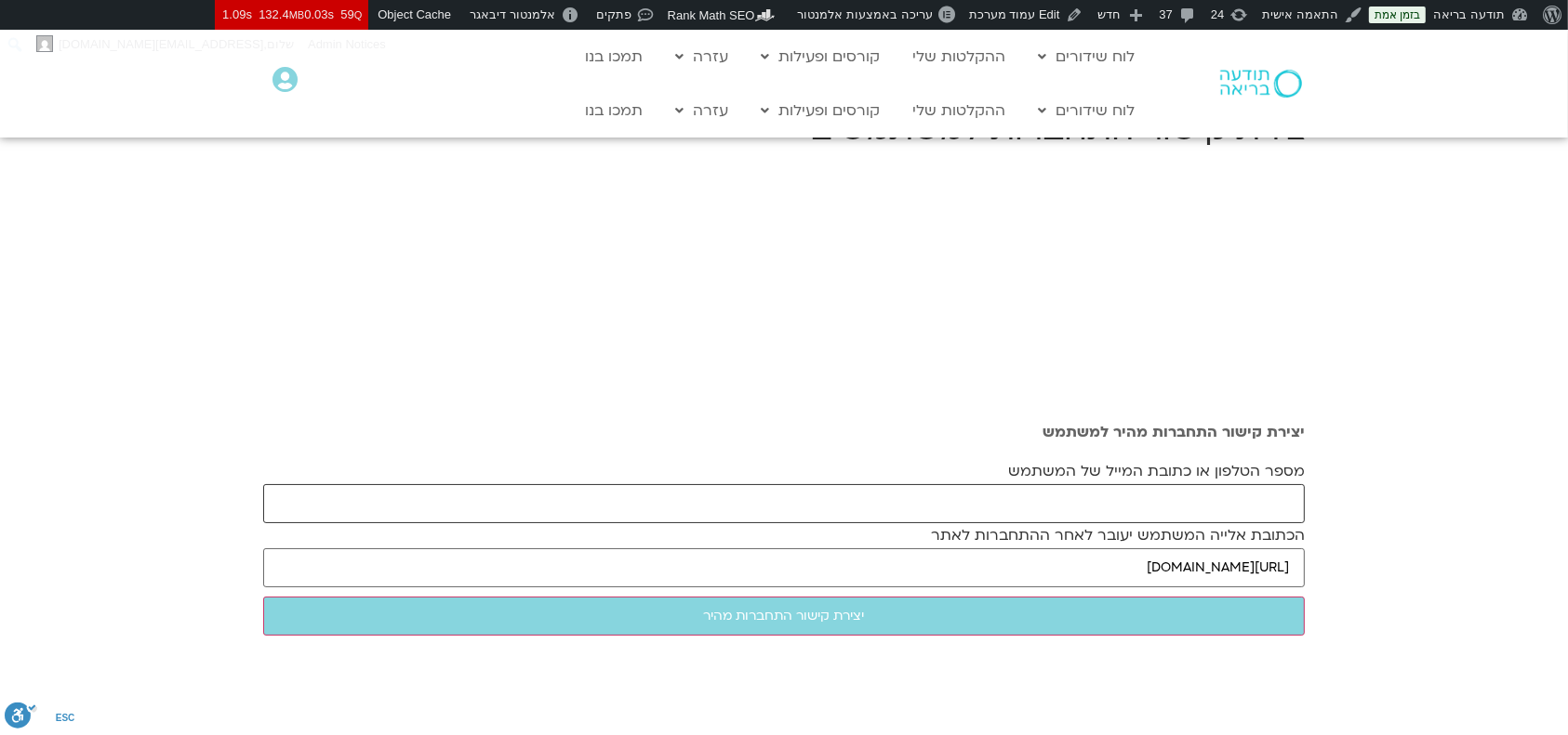
click at [1071, 507] on input "מספר הטלפון או כתובת המייל של המשתמש" at bounding box center [784, 503] width 1042 height 39
paste input "avishaymor@gmail.com"
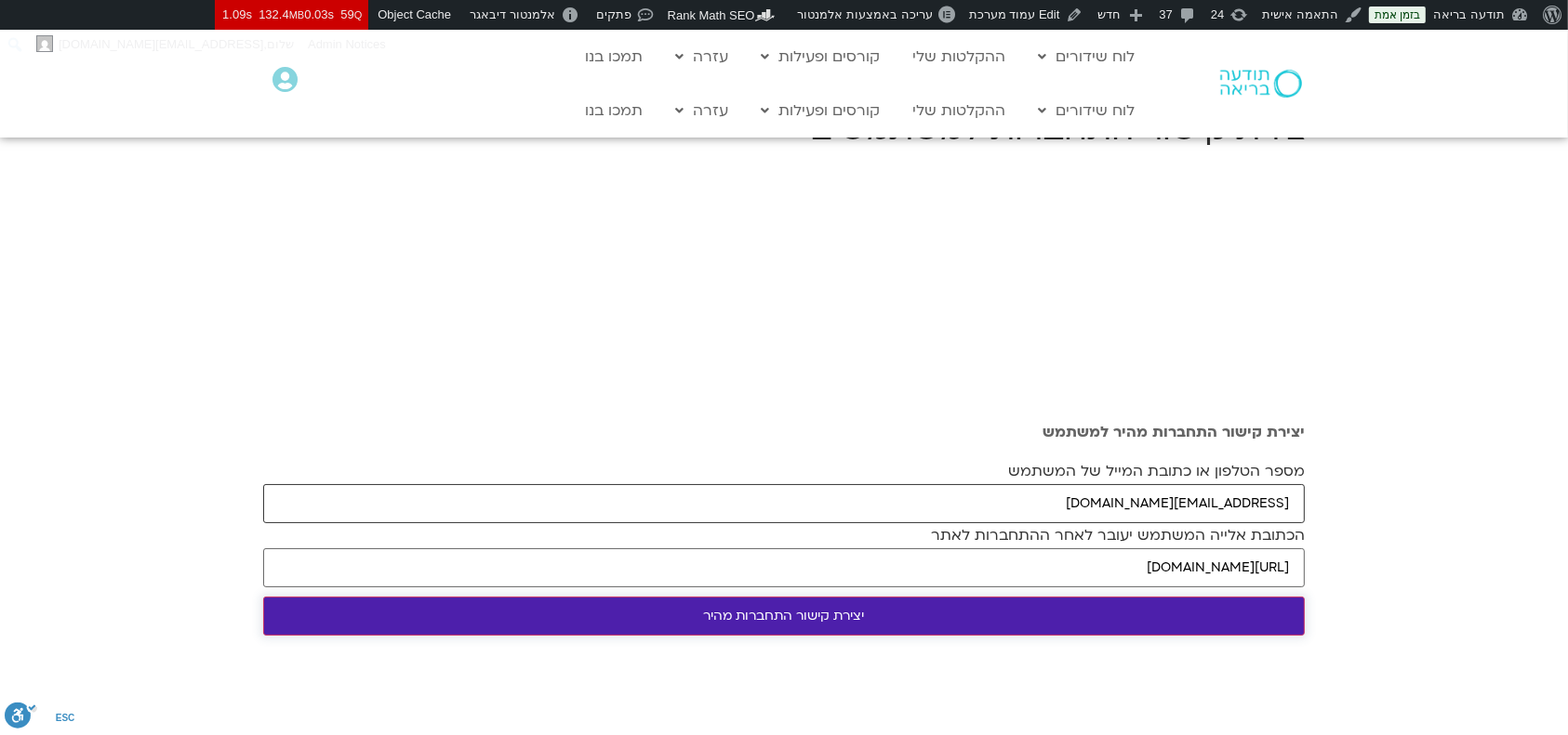
type input "avishaymor@gmail.com"
click at [918, 519] on input "יצירת קישור התחברות מהיר" at bounding box center [784, 616] width 1042 height 39
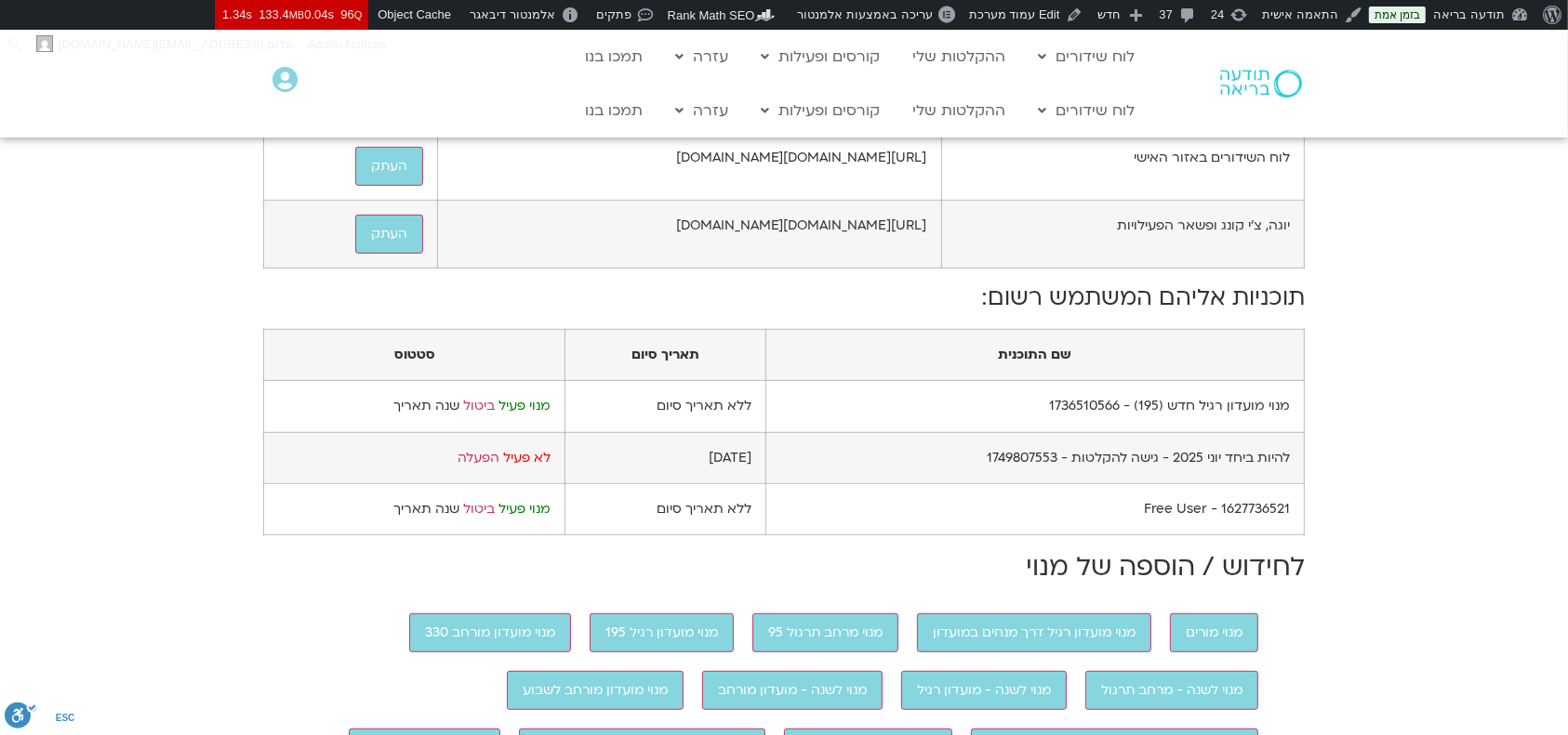
scroll to position [990, 0]
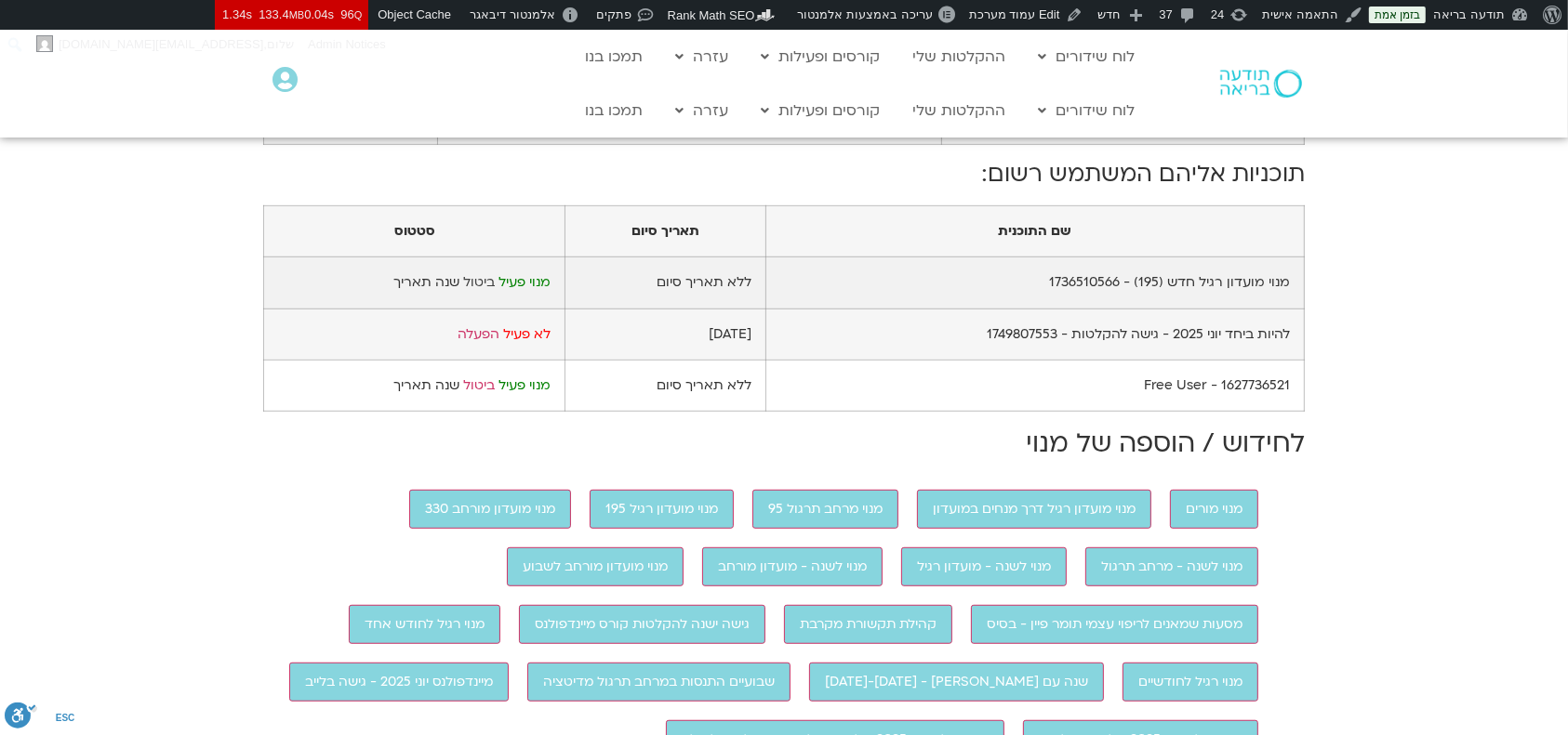
click at [480, 291] on link "ביטול" at bounding box center [479, 282] width 31 height 18
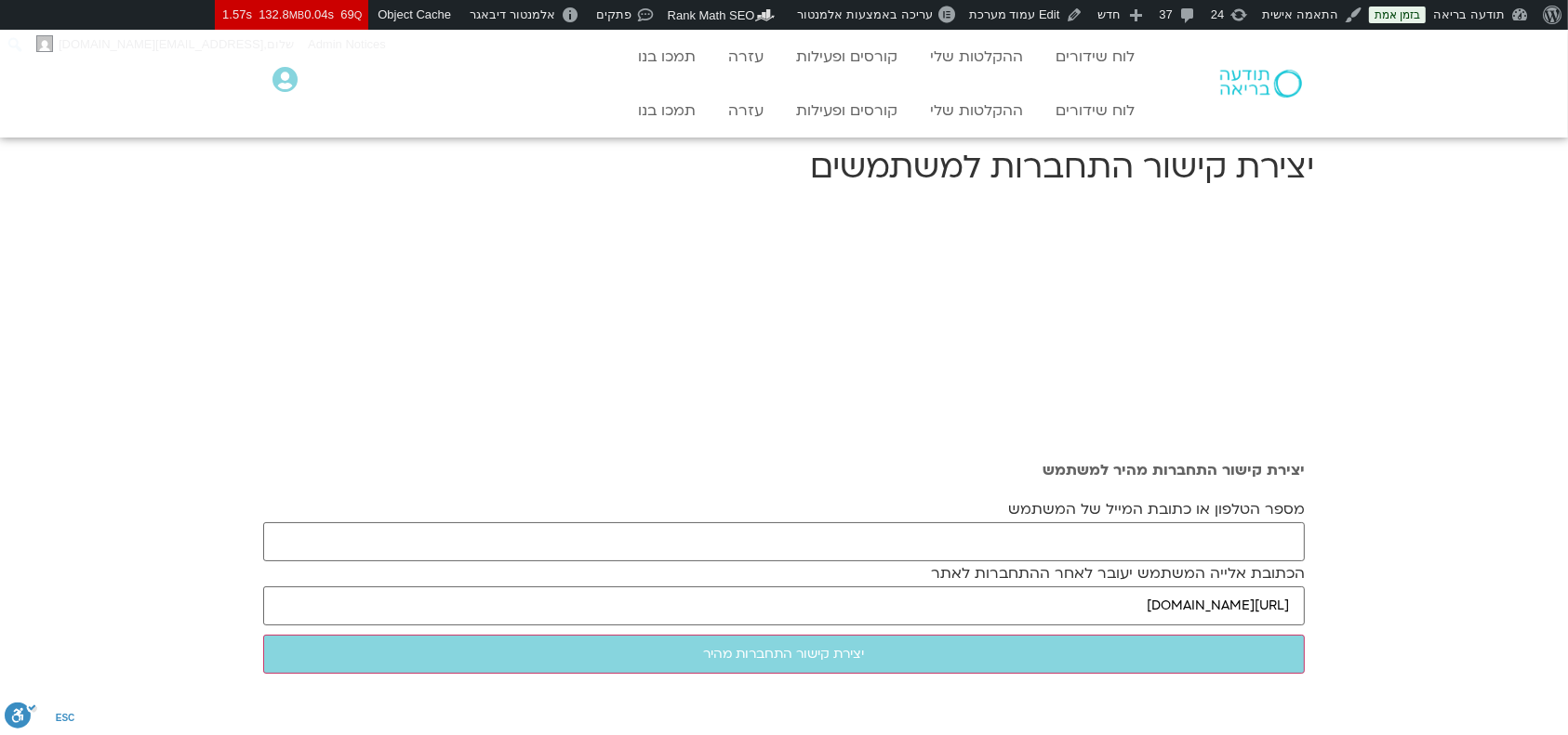
click at [834, 544] on form "מספר הטלפון או כתובת המייל של המשתמש הכתובת אלייה המשתמש יעובר לאחר ההתחברות לא…" at bounding box center [784, 585] width 1042 height 176
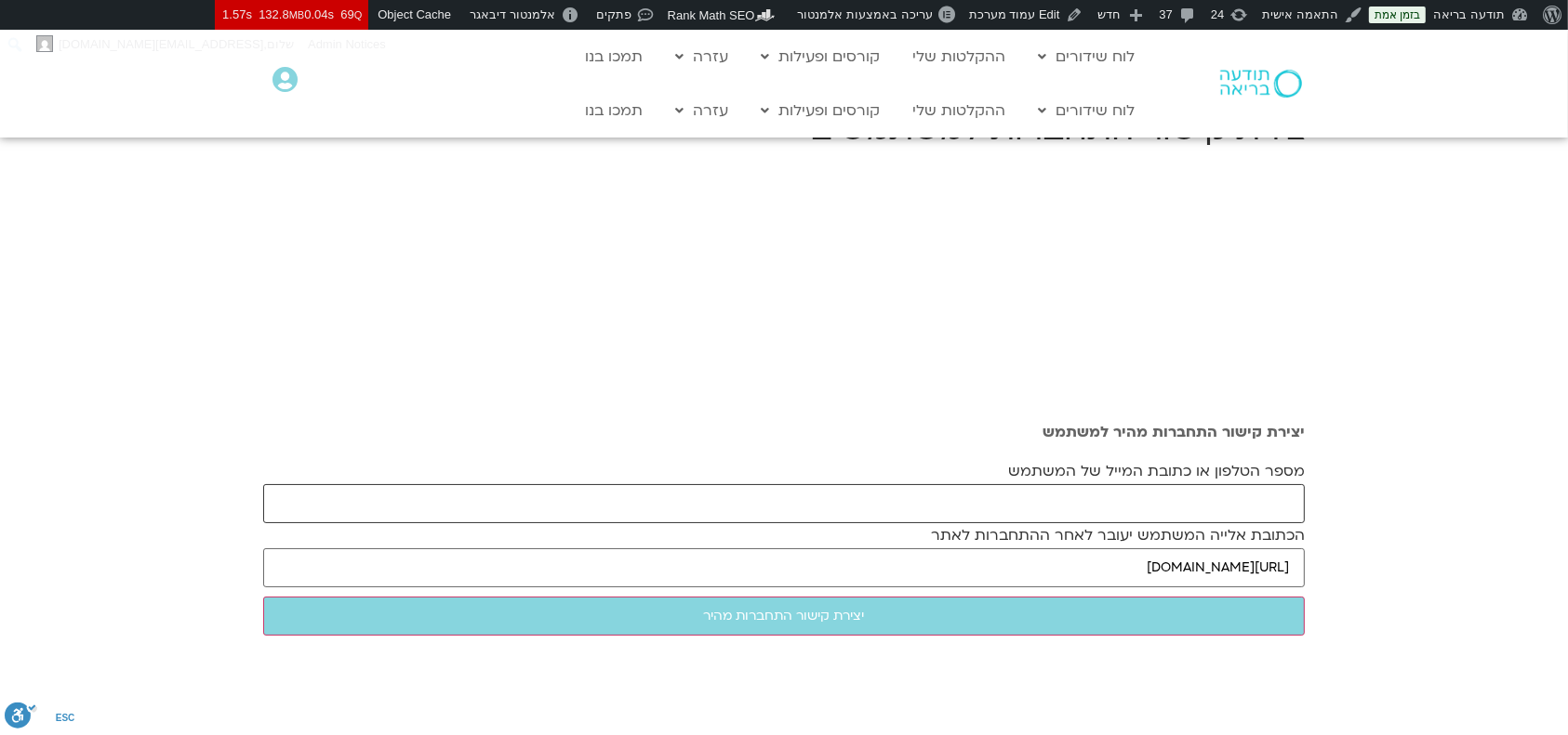
click at [837, 513] on input "מספר הטלפון או כתובת המייל של המשתמש" at bounding box center [784, 503] width 1042 height 39
paste input "scheueresti@gmail.com"
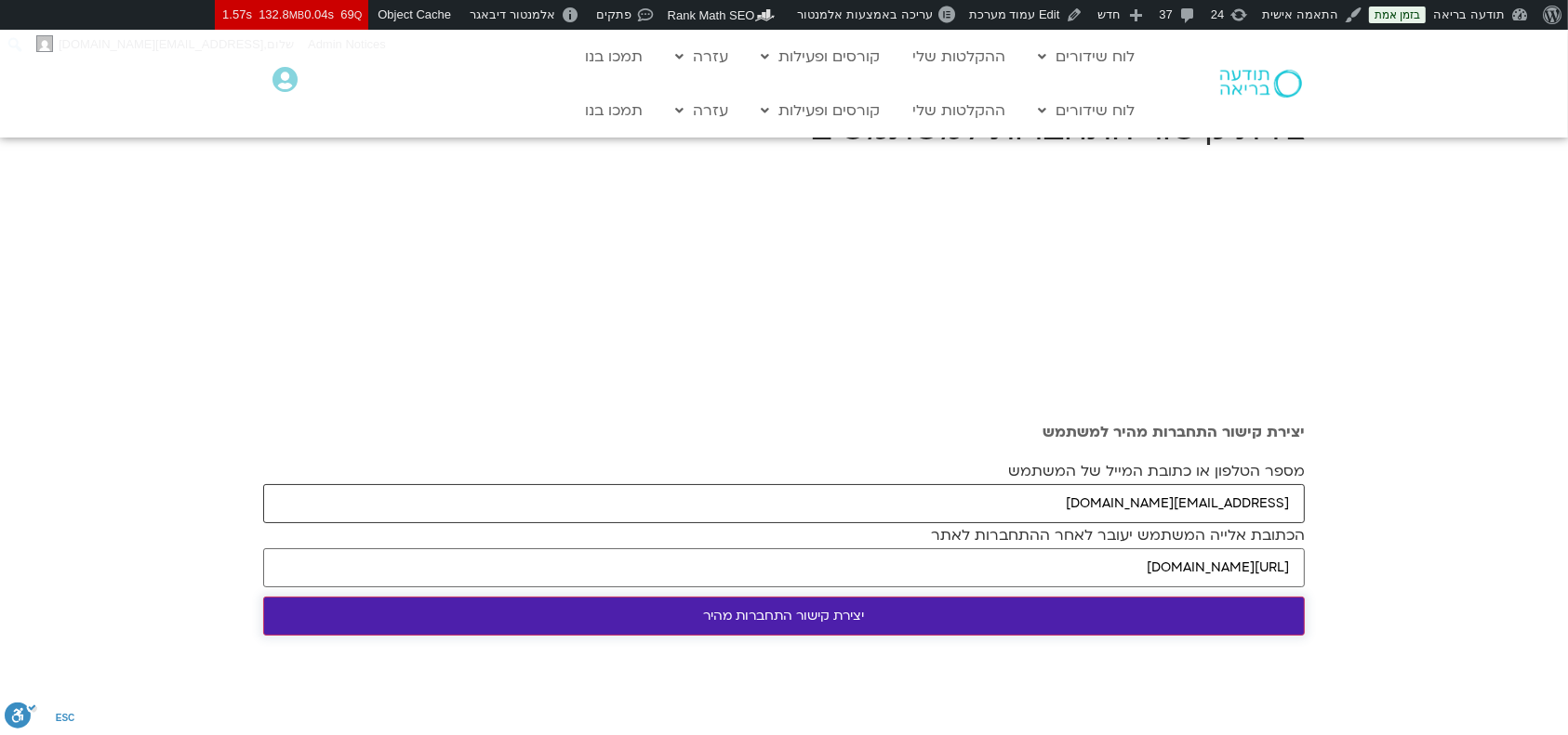
type input "scheueresti@gmail.com"
click at [839, 617] on input "יצירת קישור התחברות מהיר" at bounding box center [784, 616] width 1042 height 39
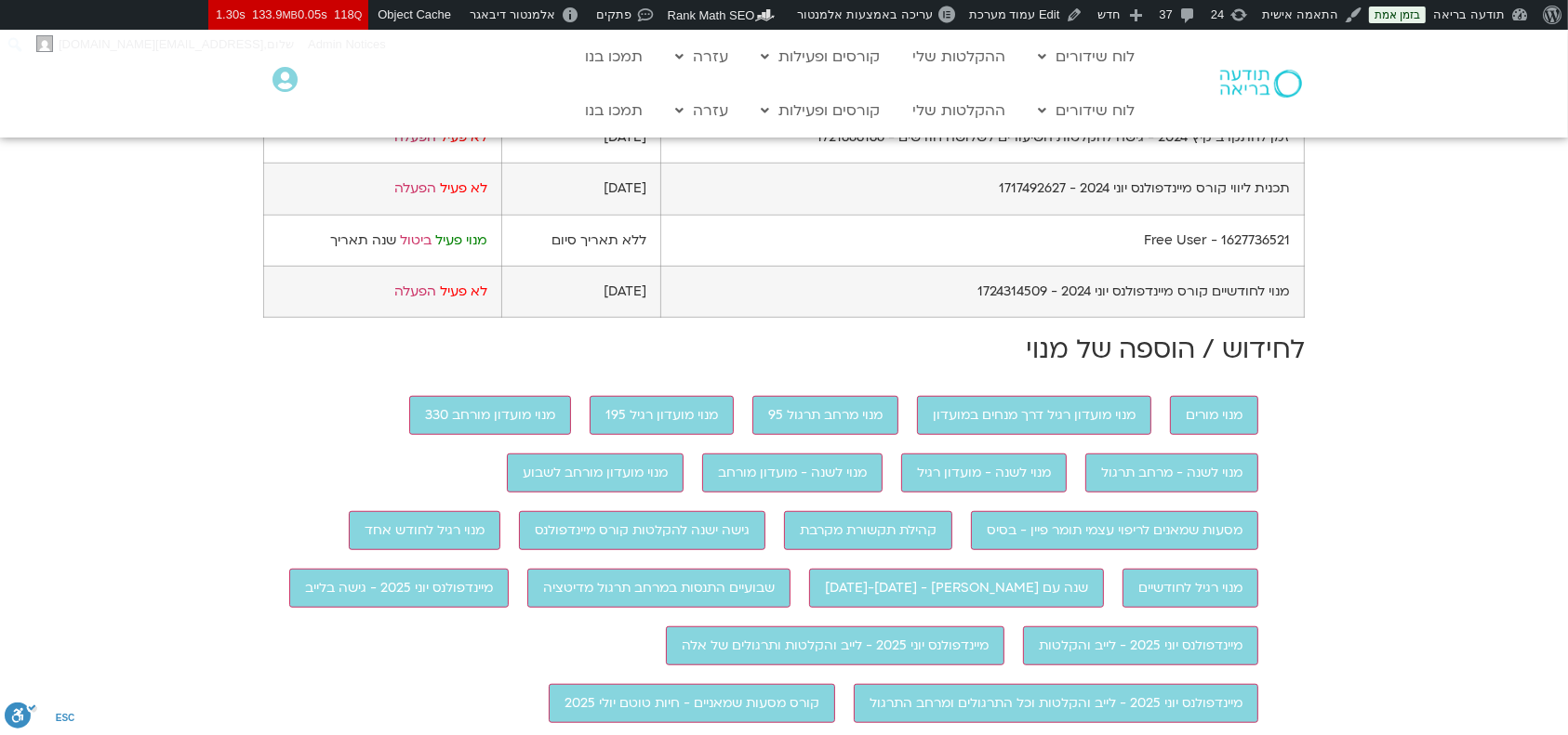
scroll to position [1115, 0]
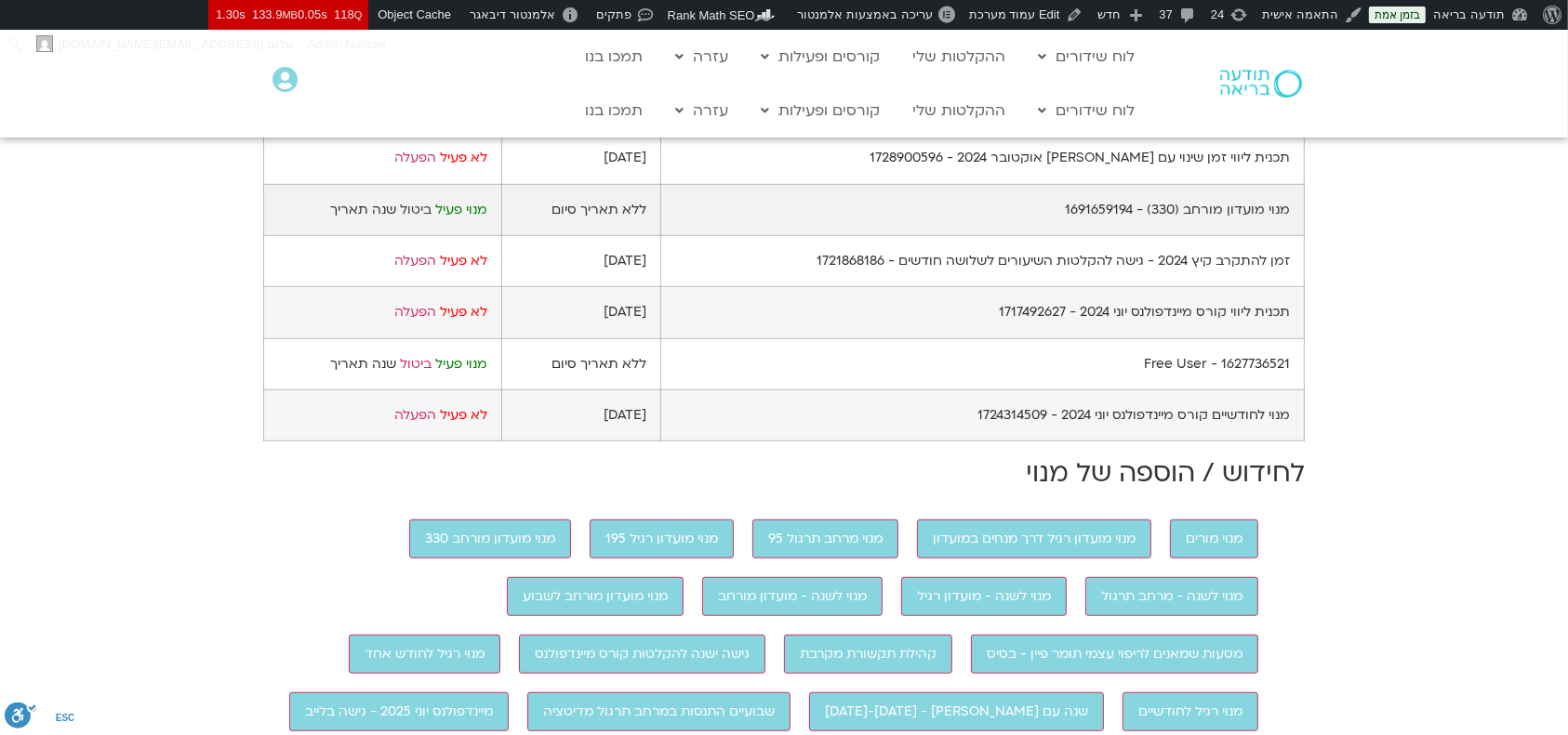
click at [413, 218] on link "ביטול" at bounding box center [415, 210] width 31 height 18
